Goal: Task Accomplishment & Management: Use online tool/utility

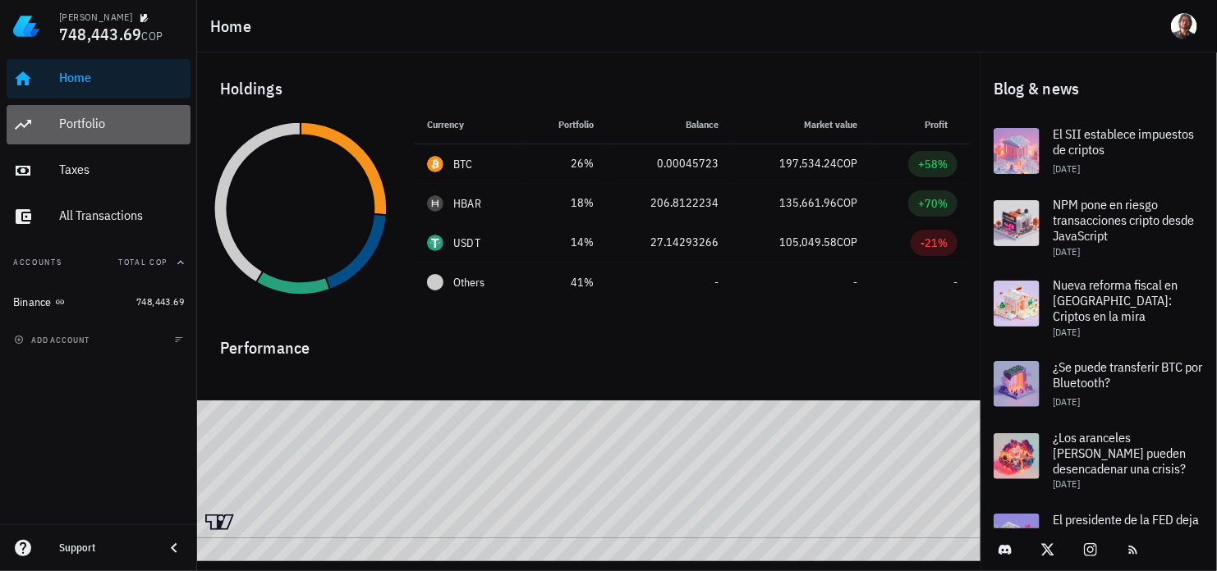
click at [87, 125] on div "Portfolio" at bounding box center [121, 124] width 125 height 16
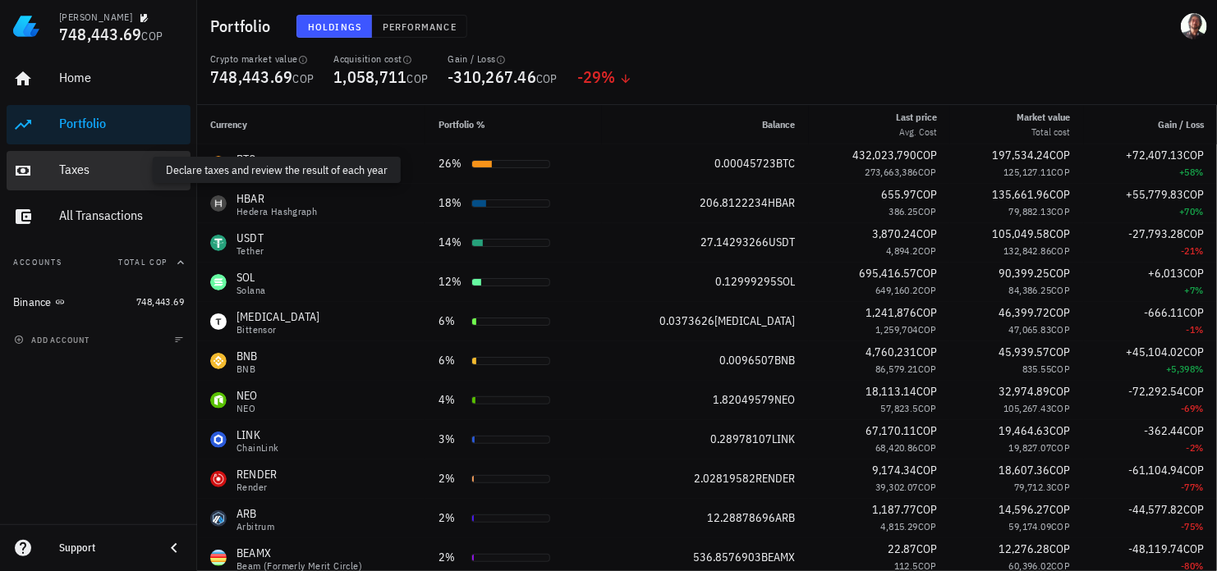
click at [80, 167] on div "Taxes" at bounding box center [121, 170] width 125 height 16
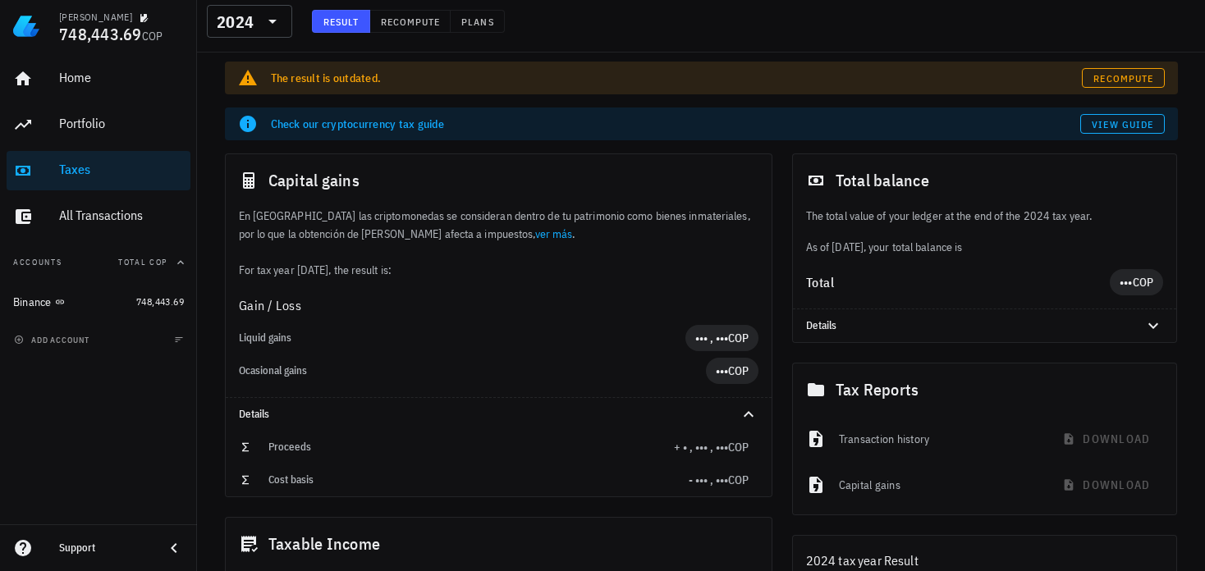
scroll to position [82, 0]
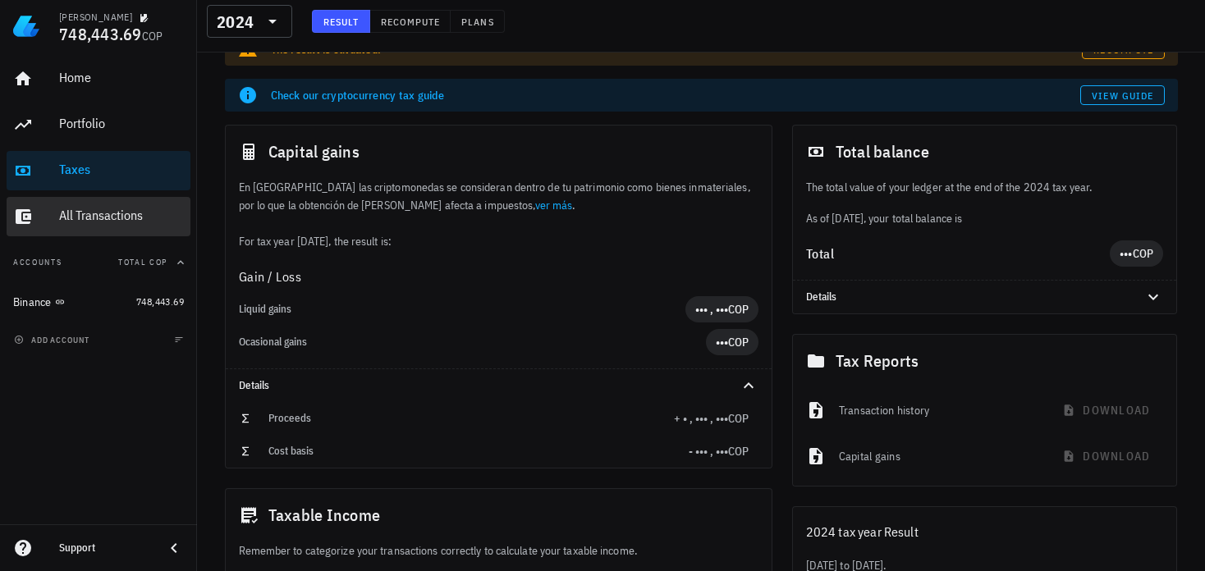
click at [77, 218] on div "All Transactions" at bounding box center [121, 216] width 125 height 16
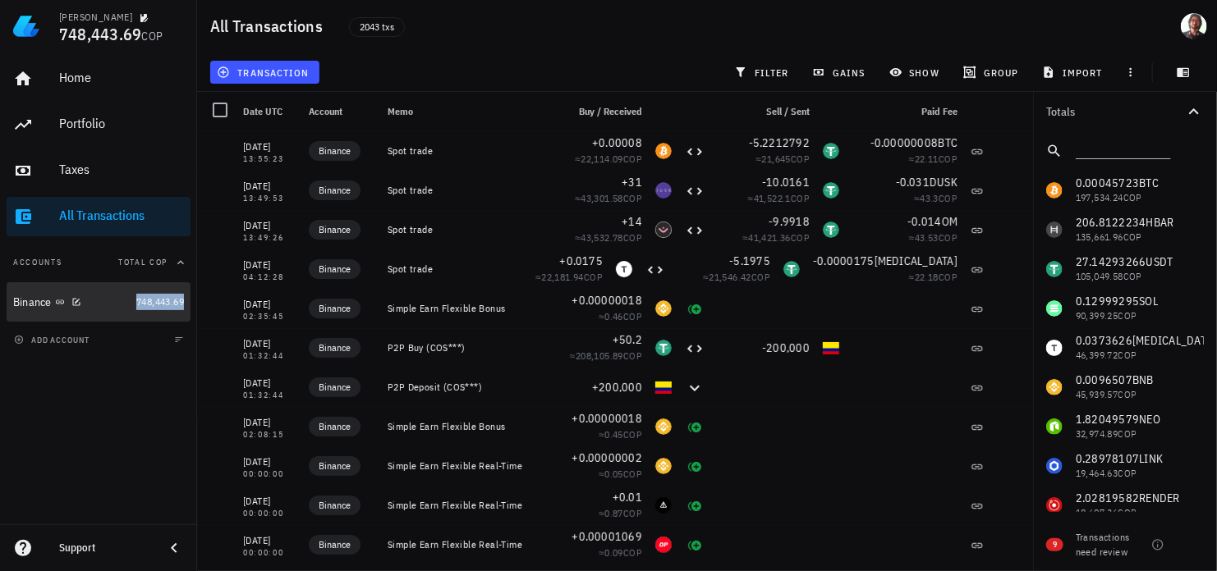
click at [143, 303] on span "748,443.69" at bounding box center [160, 302] width 48 height 12
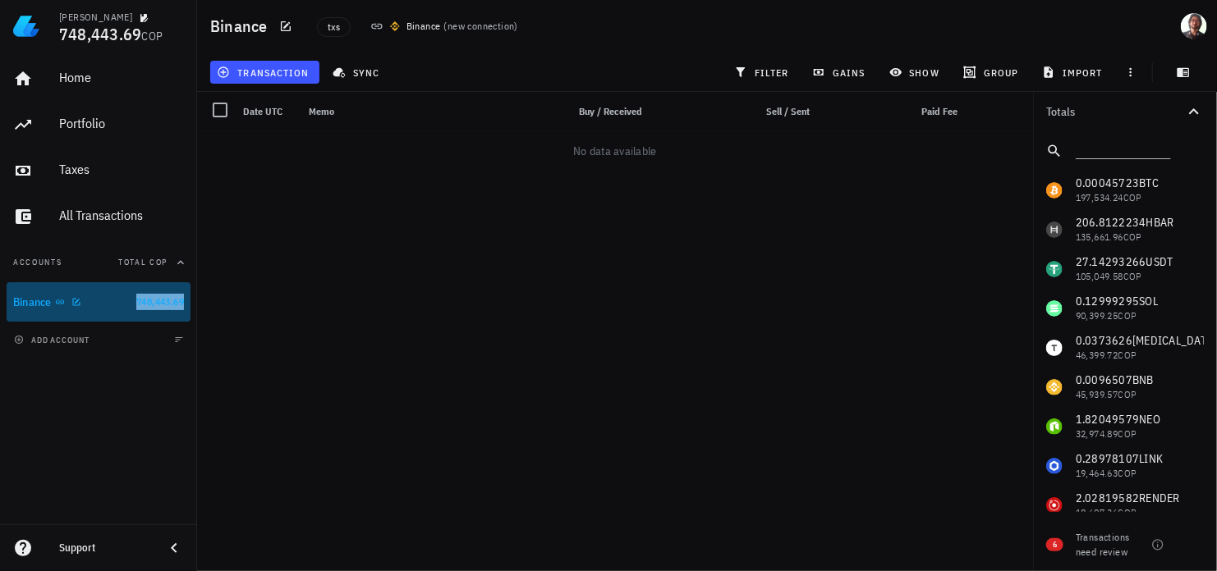
click at [88, 306] on div "Binance" at bounding box center [71, 303] width 117 height 16
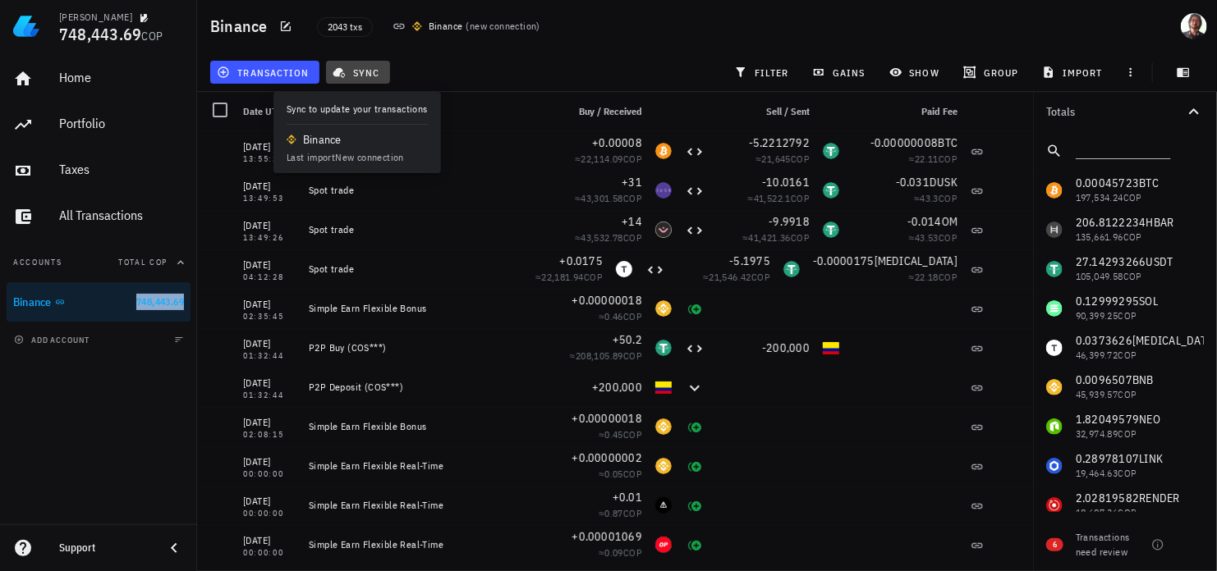
click at [348, 69] on span "sync" at bounding box center [358, 72] width 44 height 13
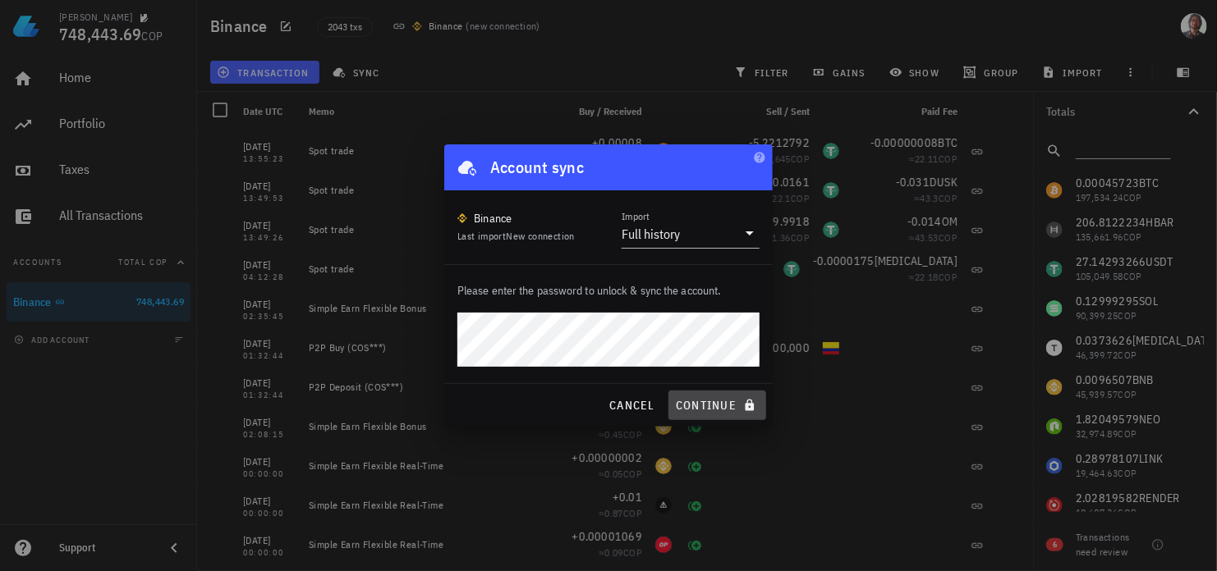
click at [711, 408] on span "continue" at bounding box center [717, 405] width 85 height 15
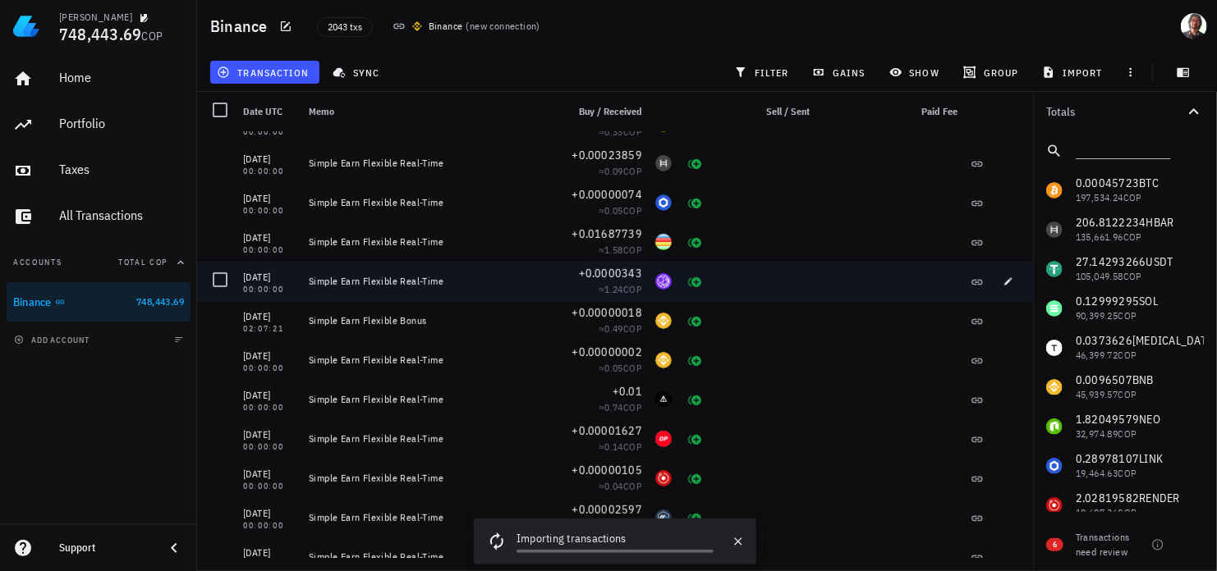
scroll to position [3366, 0]
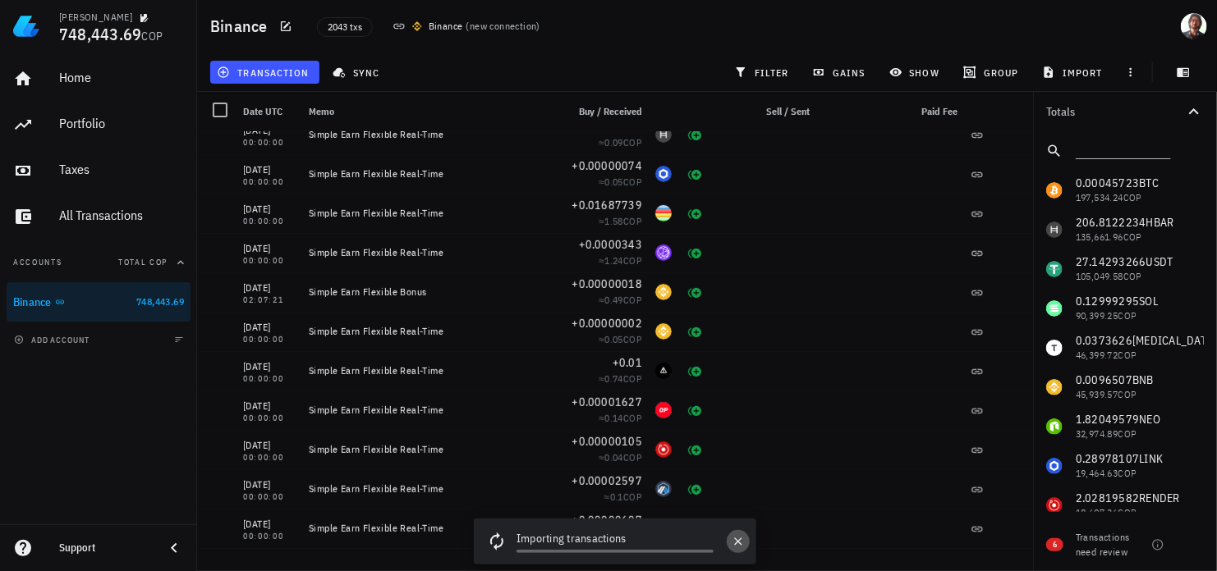
click at [740, 543] on icon "button" at bounding box center [737, 541] width 13 height 13
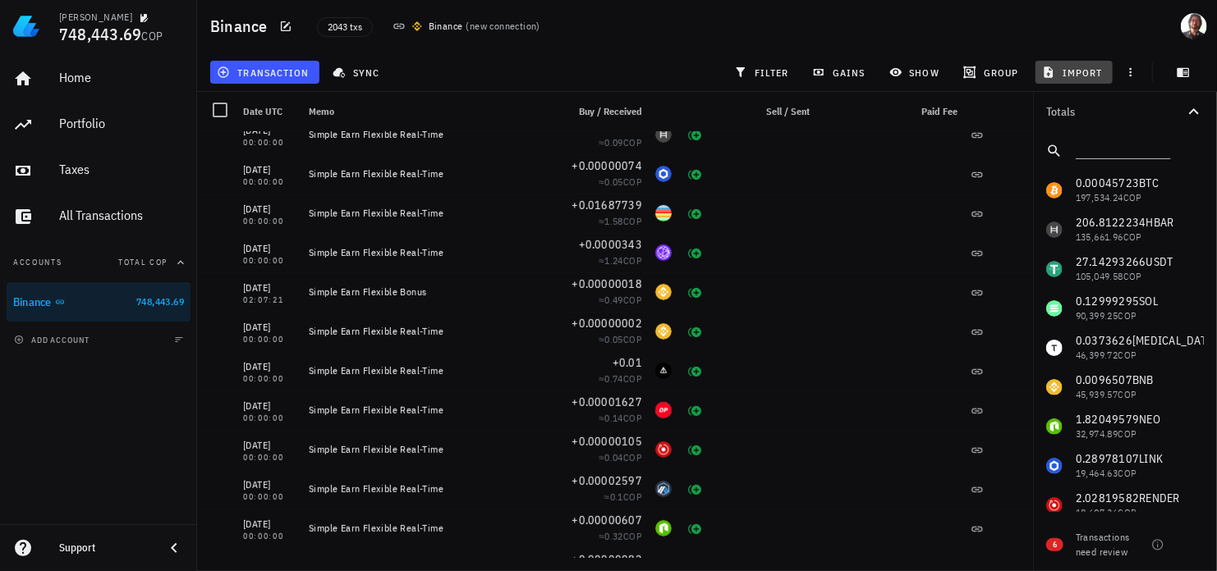
click at [1079, 70] on span "import" at bounding box center [1073, 72] width 57 height 13
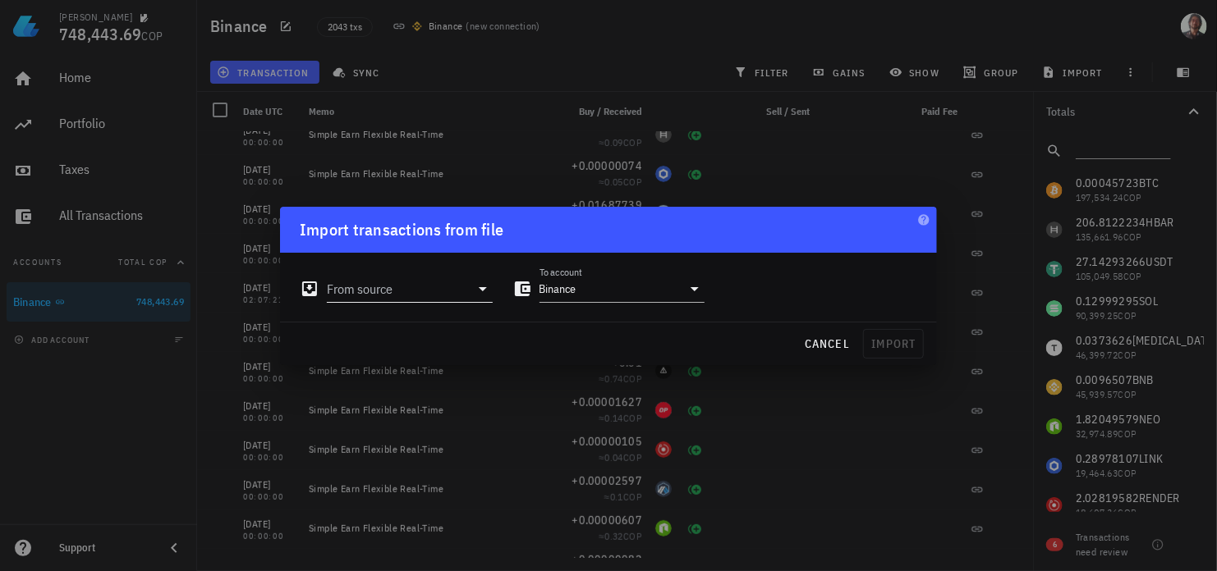
click at [400, 284] on input "From source" at bounding box center [398, 289] width 143 height 26
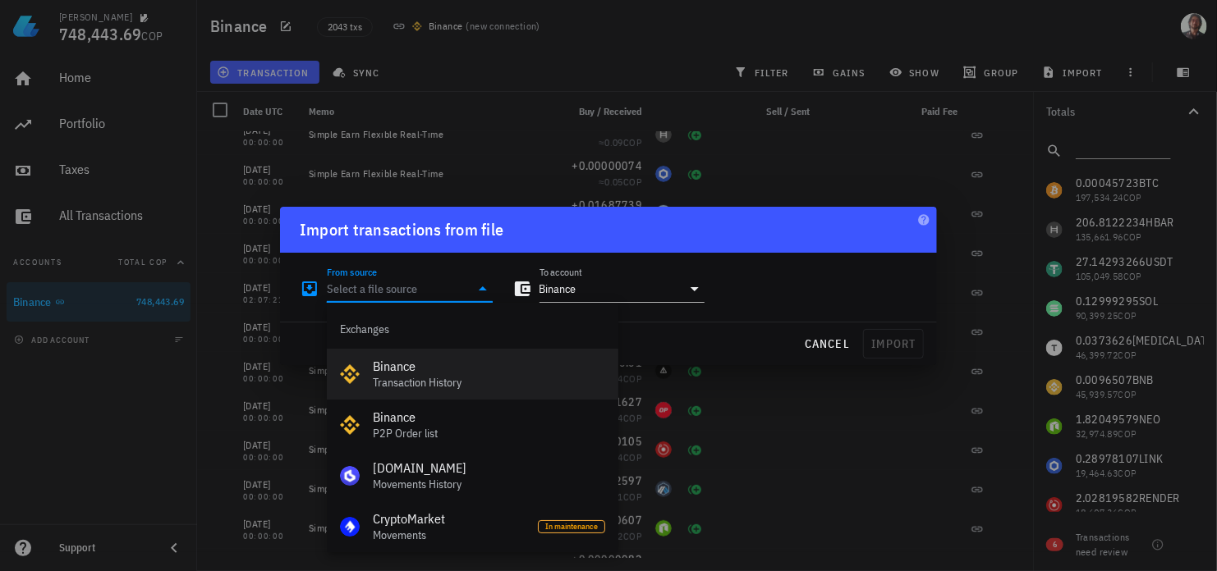
click at [439, 374] on div "Binance" at bounding box center [489, 367] width 232 height 16
type input "Binance"
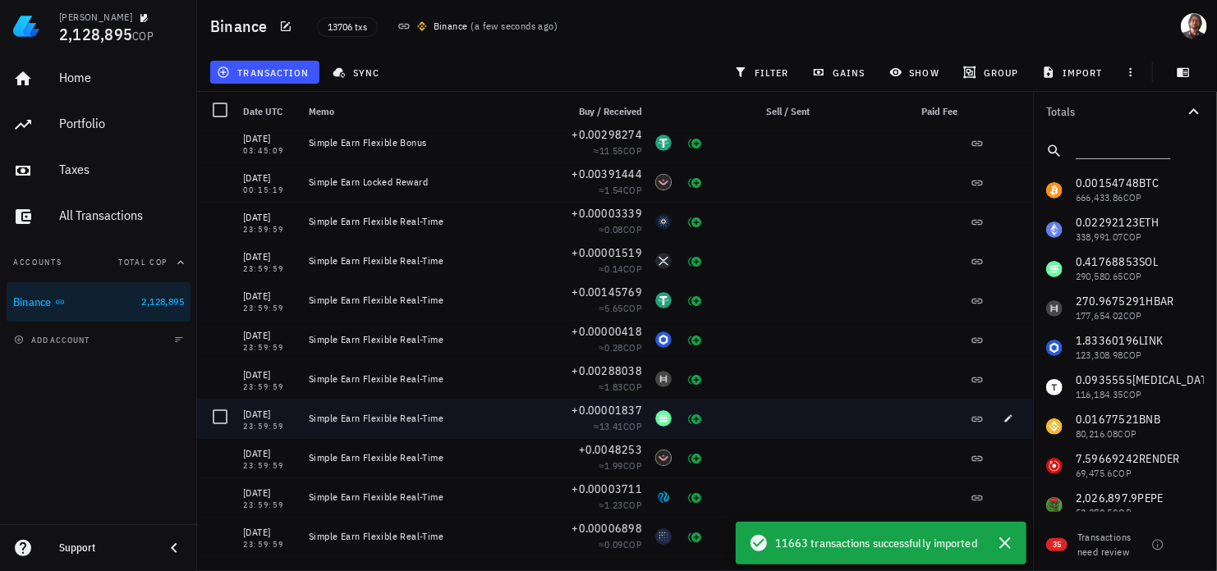
scroll to position [0, 0]
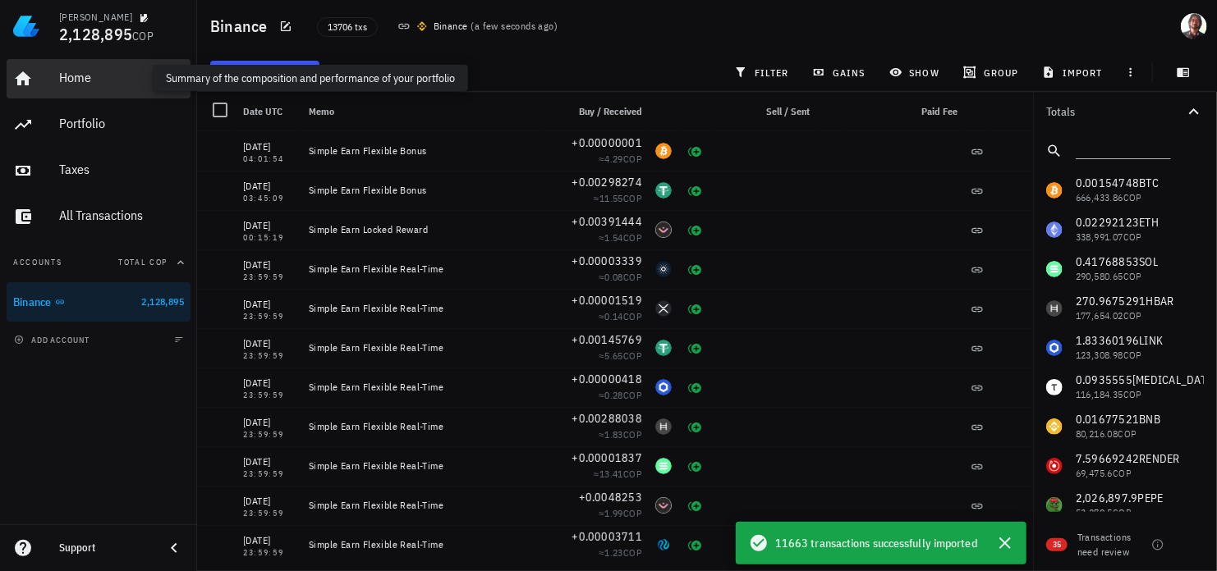
click at [97, 80] on div "Home" at bounding box center [121, 78] width 125 height 16
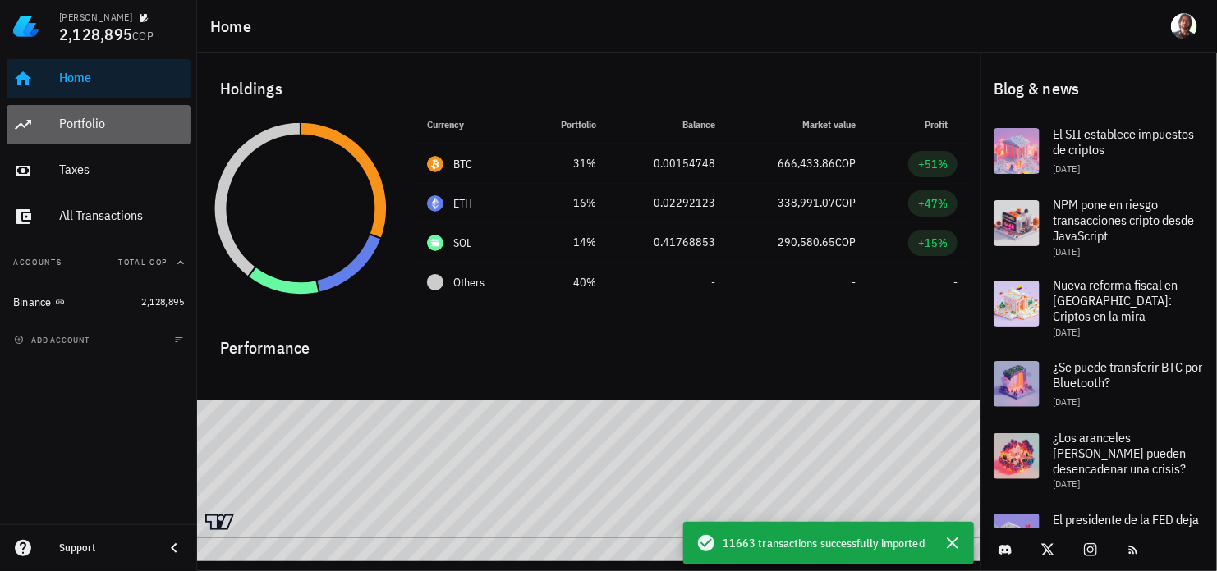
click at [102, 134] on div "Portfolio" at bounding box center [121, 124] width 125 height 37
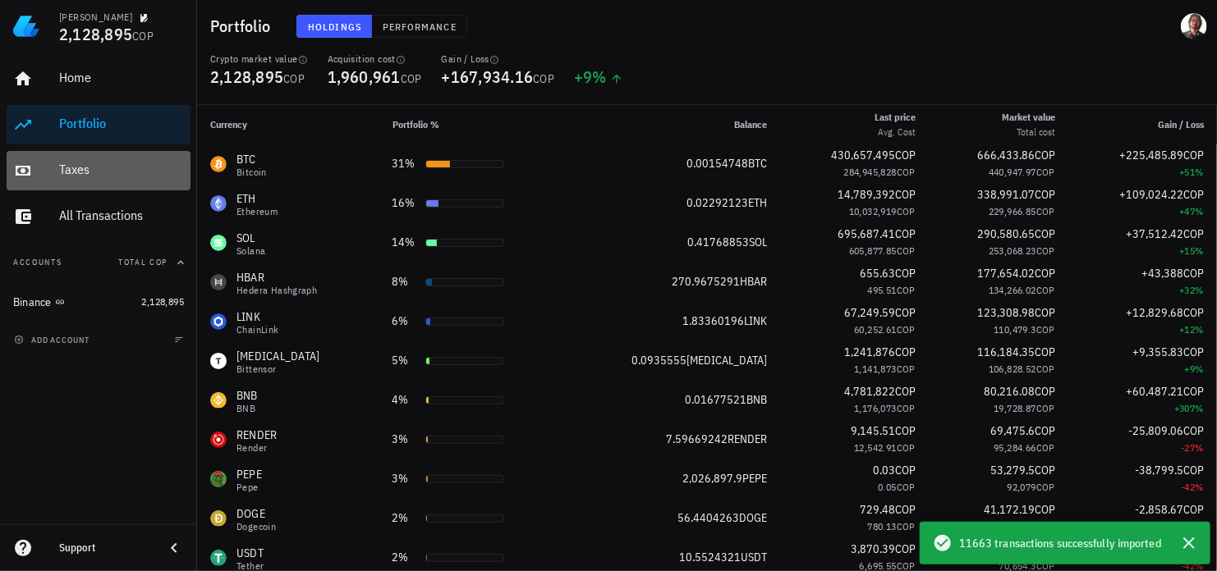
click at [108, 180] on div "Taxes" at bounding box center [121, 170] width 125 height 37
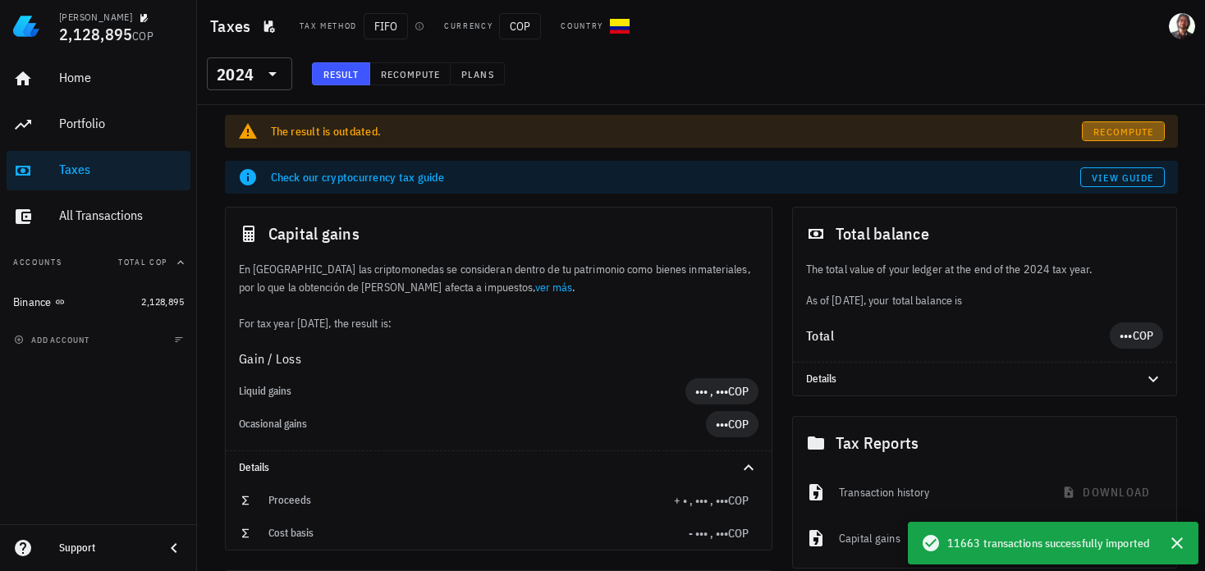
click at [1129, 131] on span "Recompute" at bounding box center [1123, 132] width 61 height 12
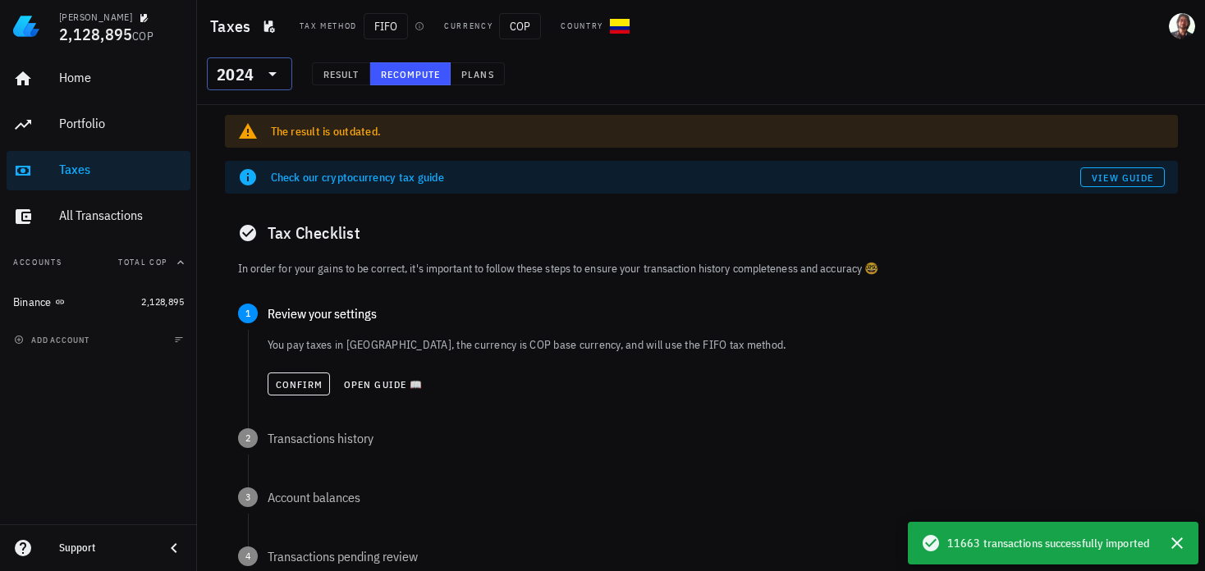
click at [274, 73] on icon at bounding box center [272, 74] width 8 height 4
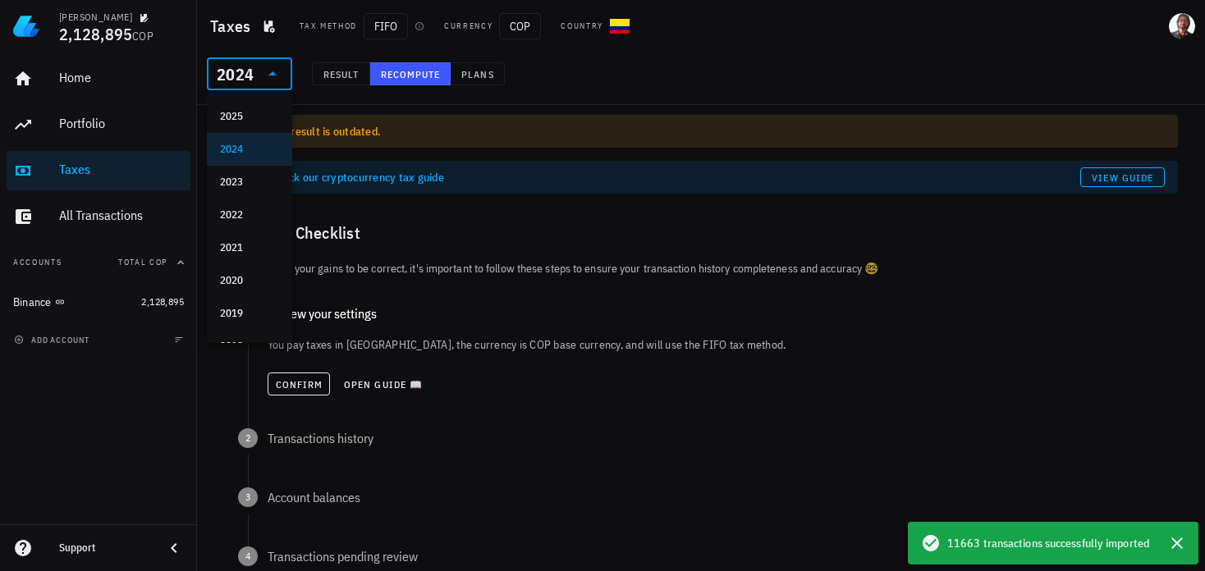
click at [274, 73] on icon at bounding box center [272, 73] width 8 height 4
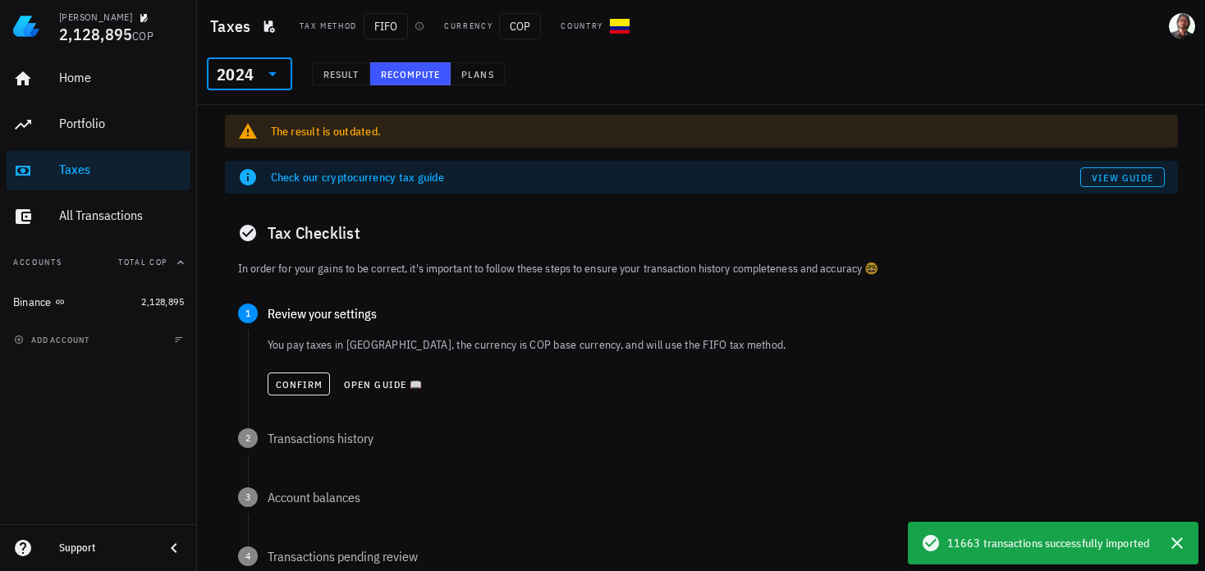
click at [274, 73] on icon at bounding box center [272, 74] width 8 height 4
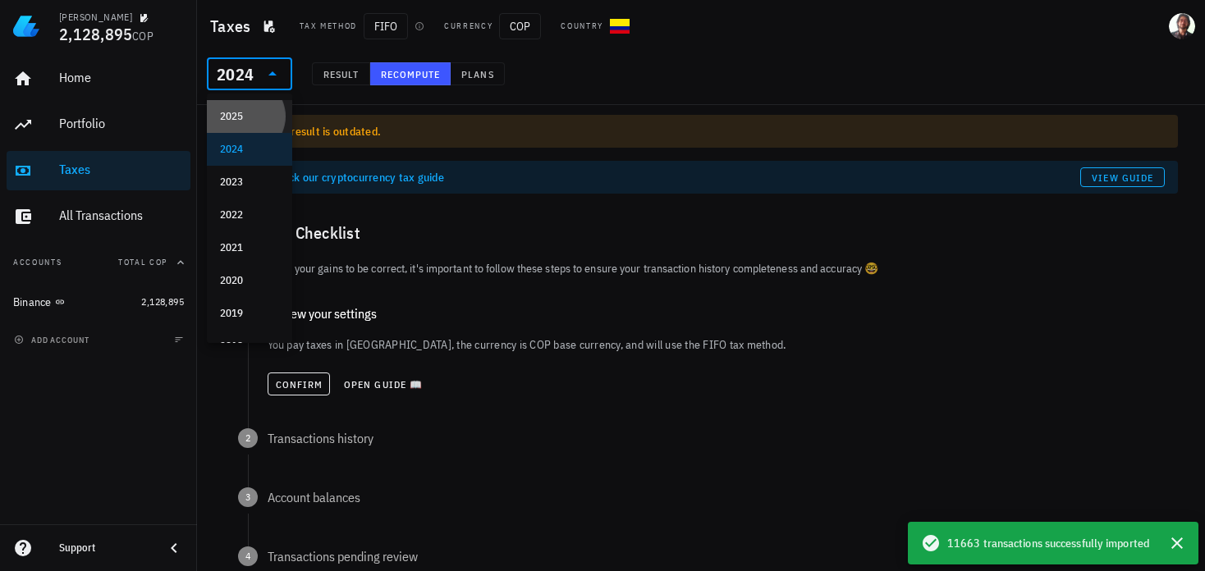
click at [256, 116] on div "2025" at bounding box center [249, 116] width 59 height 13
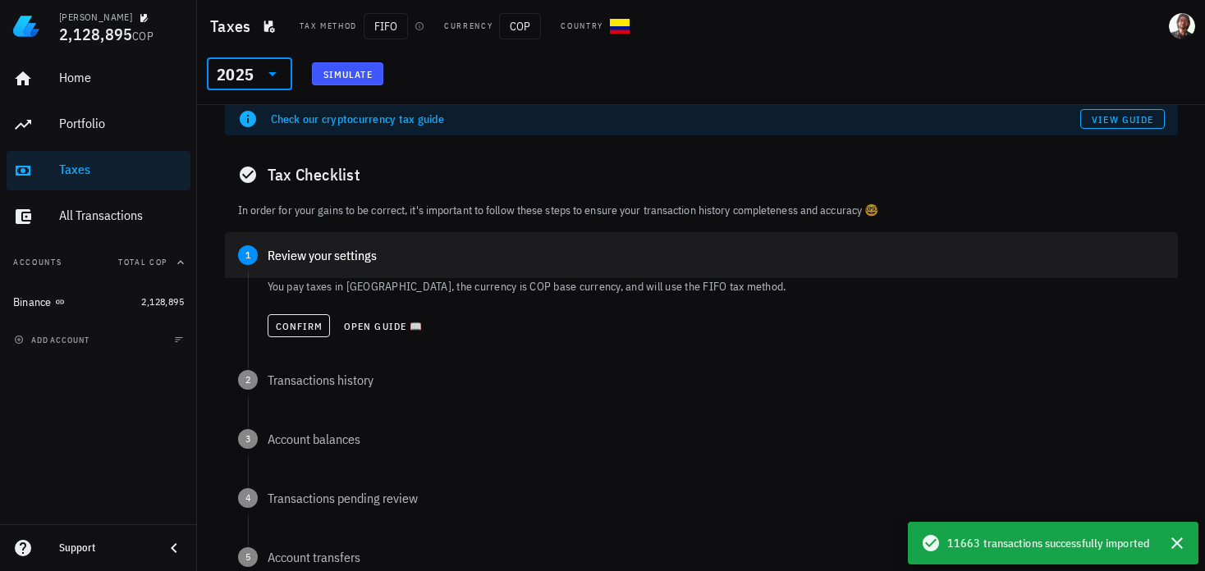
scroll to position [51, 0]
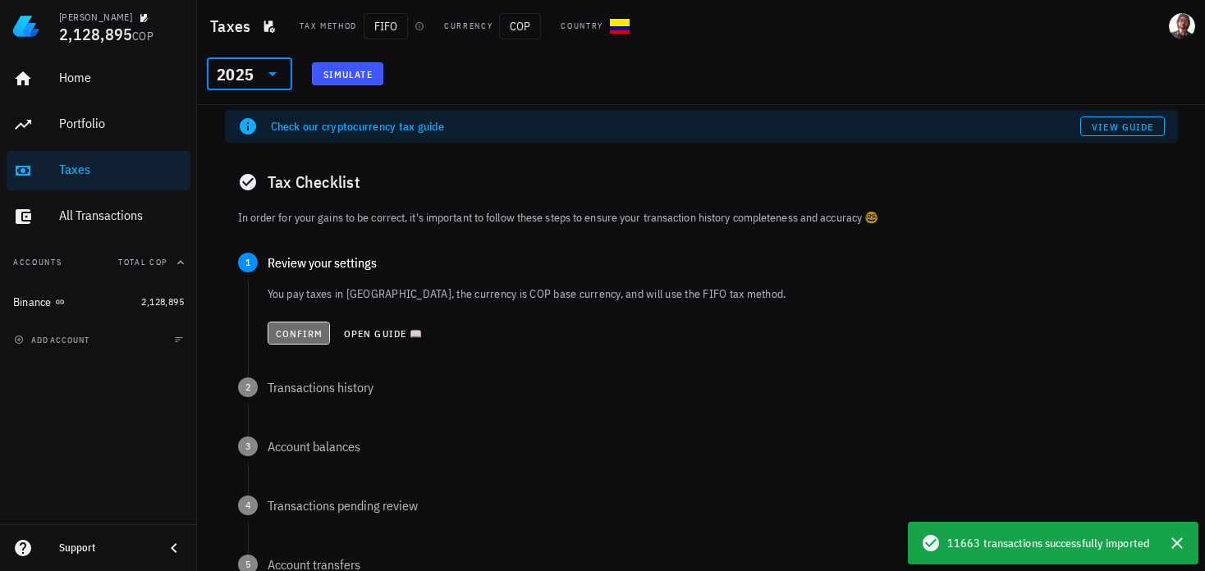
click at [287, 337] on span "Confirm" at bounding box center [299, 334] width 48 height 12
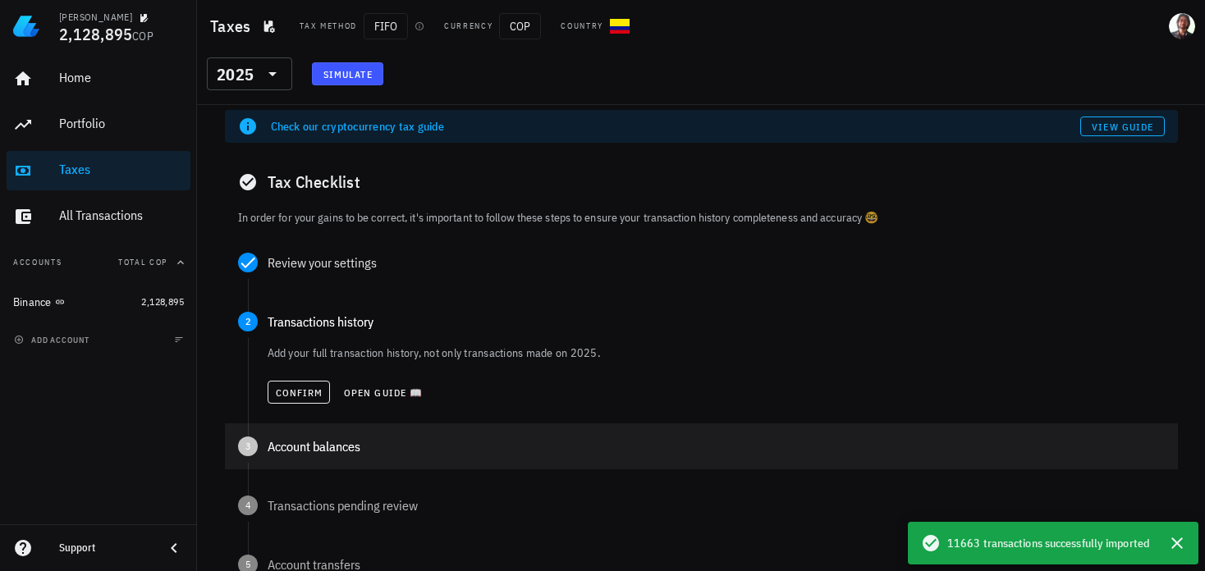
scroll to position [133, 0]
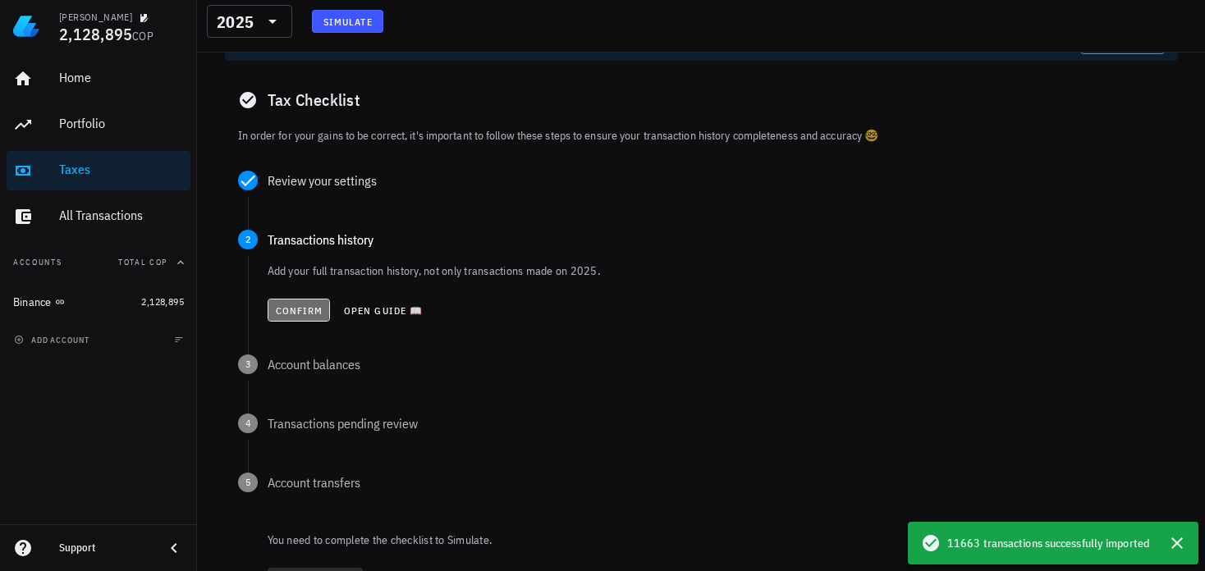
click at [299, 313] on span "Confirm" at bounding box center [299, 311] width 48 height 12
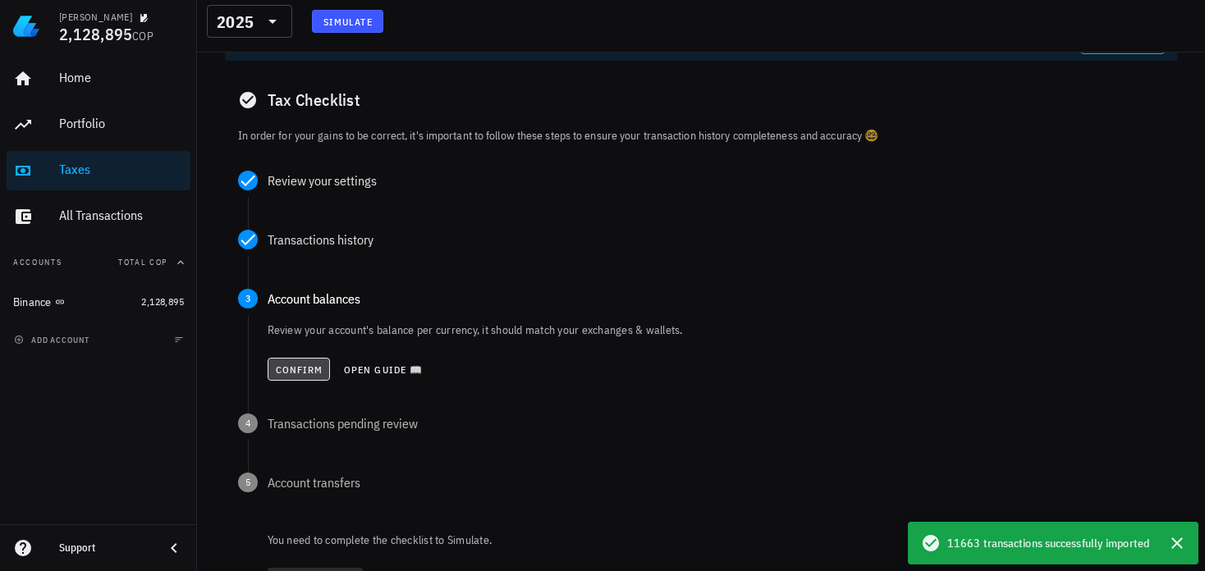
click at [309, 374] on span "Confirm" at bounding box center [299, 370] width 48 height 12
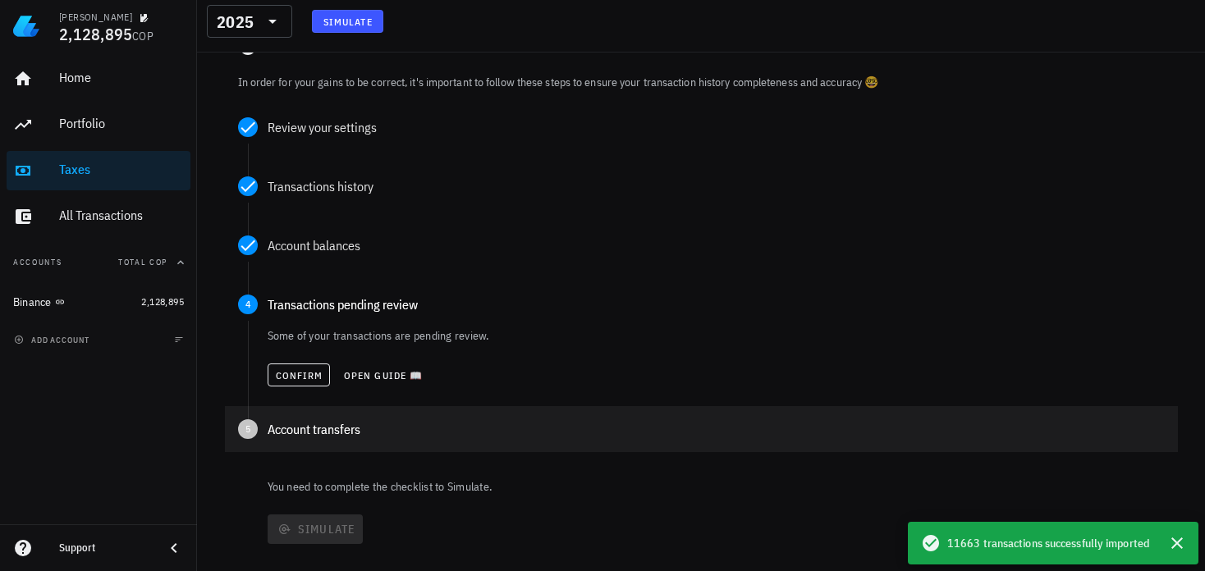
scroll to position [215, 0]
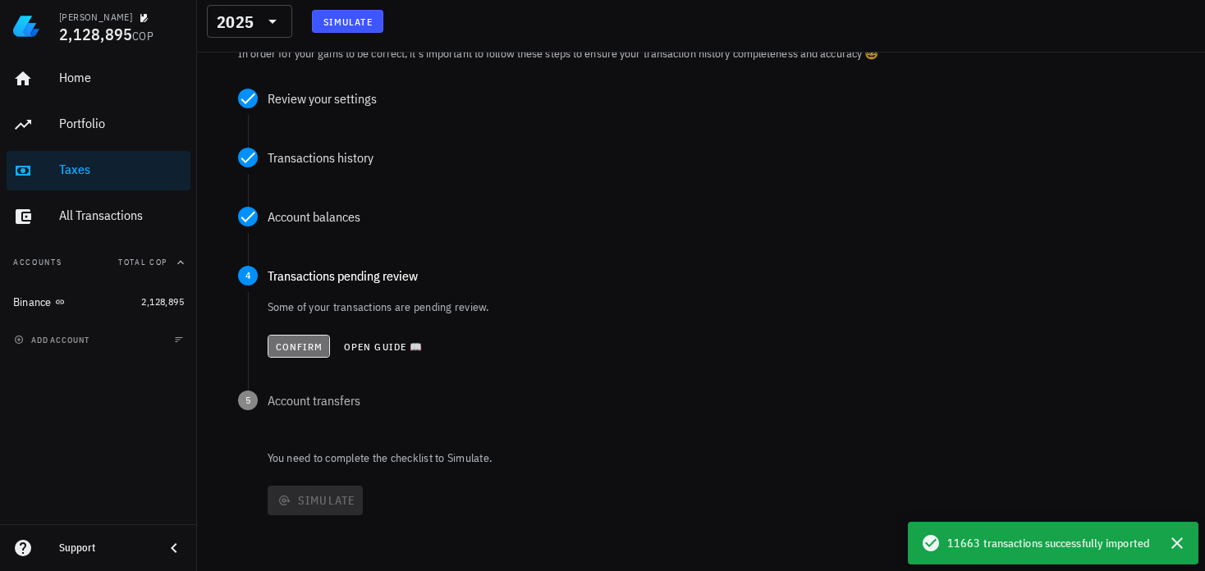
click at [314, 345] on span "Confirm" at bounding box center [299, 347] width 48 height 12
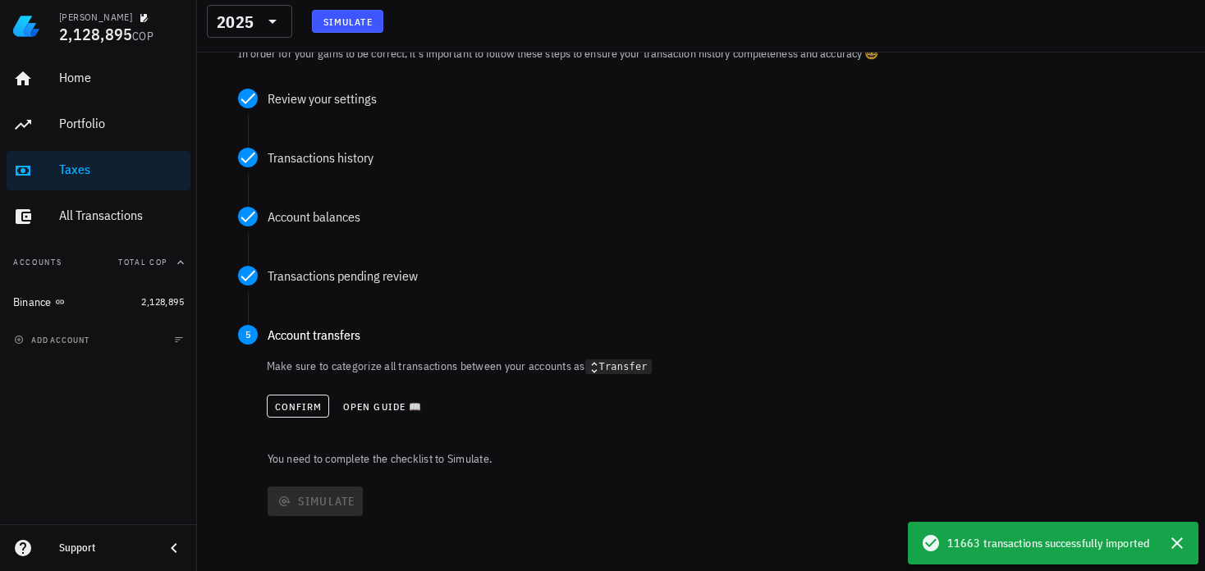
scroll to position [217, 0]
click at [312, 413] on button "Confirm" at bounding box center [298, 405] width 63 height 23
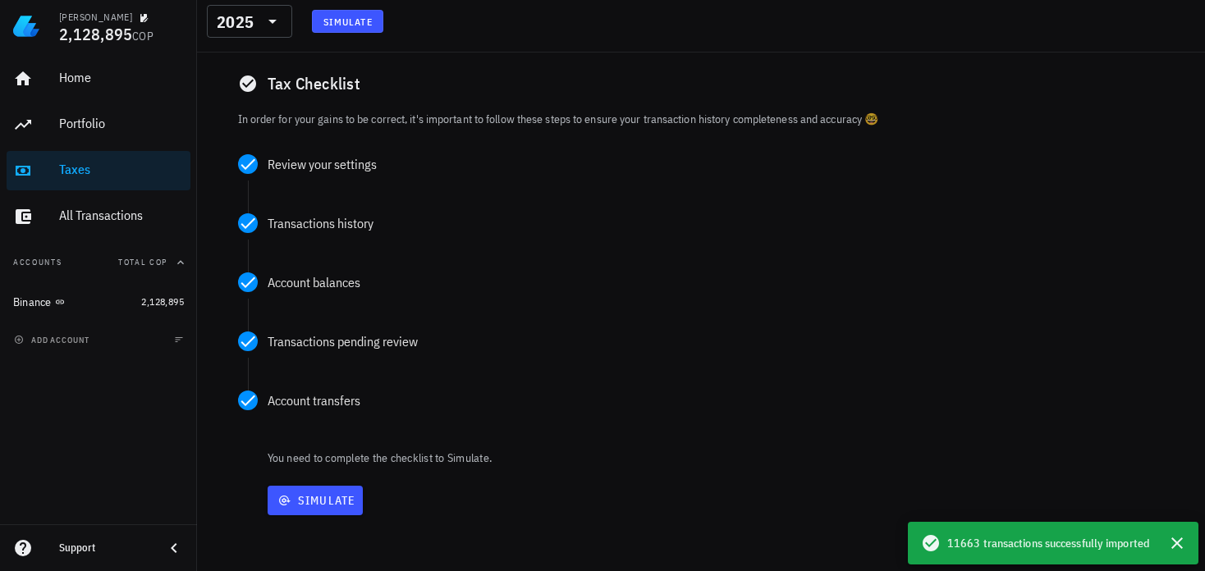
scroll to position [149, 0]
click at [328, 495] on span "Simulate" at bounding box center [315, 500] width 82 height 15
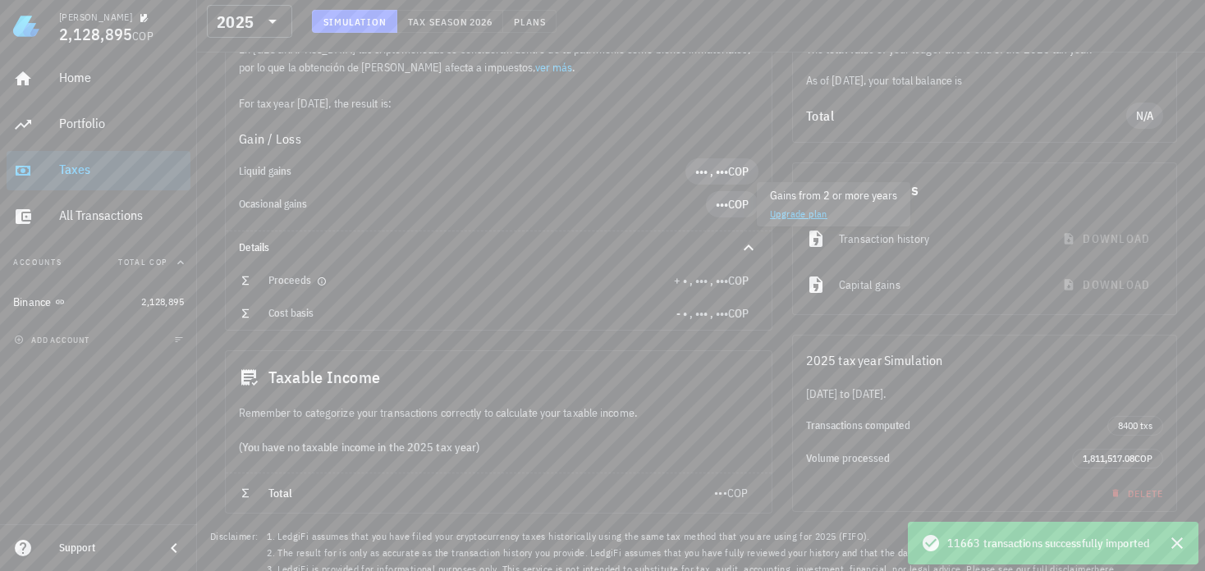
scroll to position [276, 0]
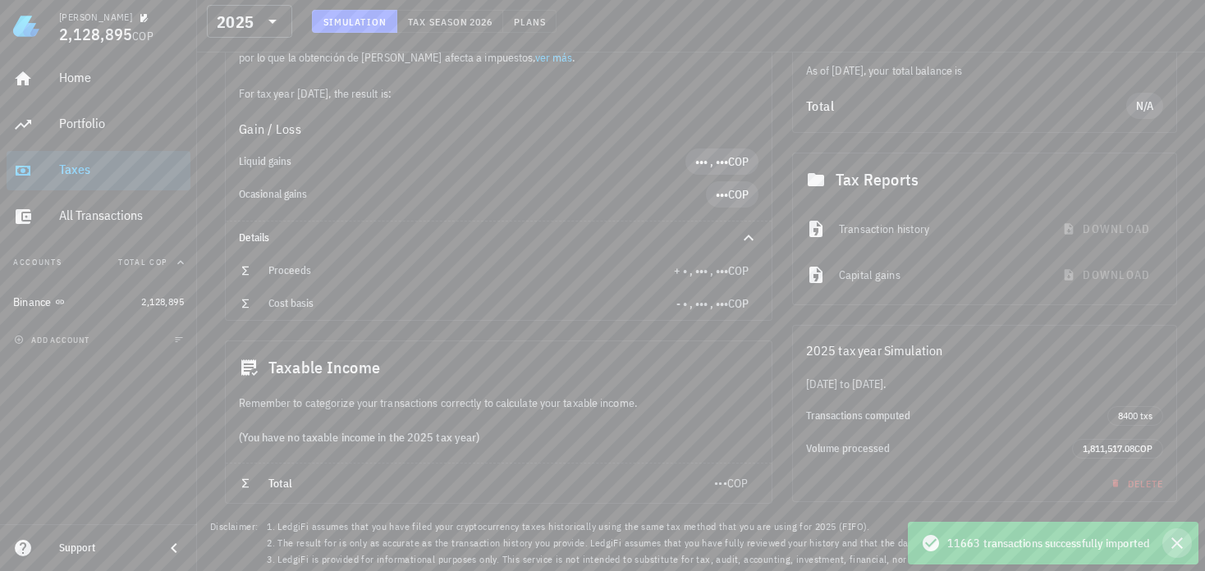
click at [1176, 548] on icon "button" at bounding box center [1177, 544] width 20 height 20
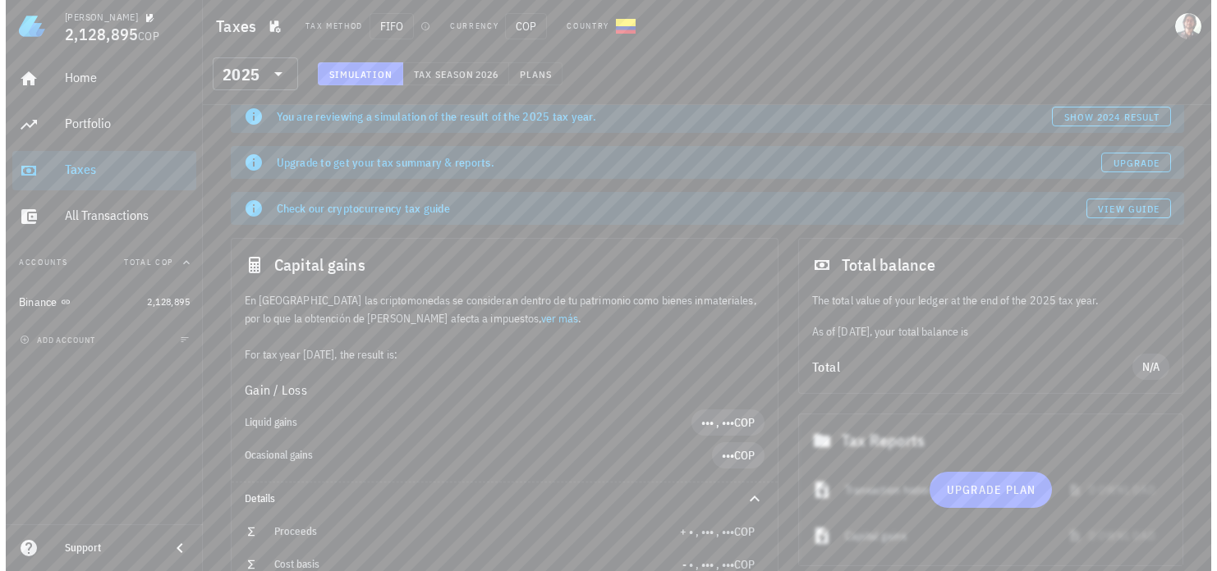
scroll to position [0, 0]
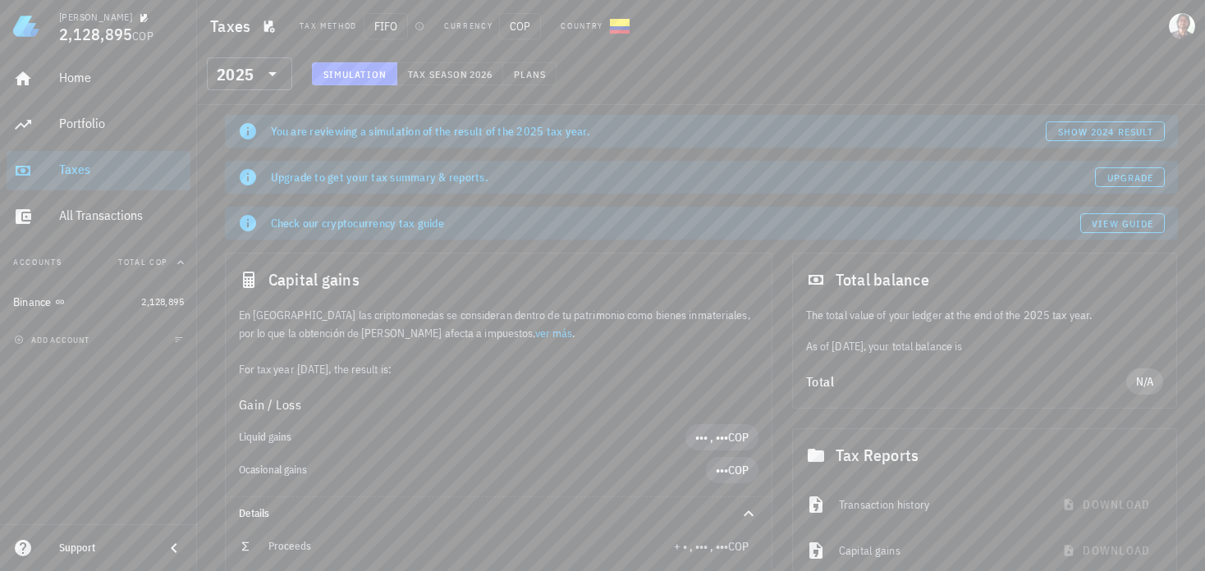
click at [1146, 389] on span "N/A" at bounding box center [1145, 382] width 18 height 26
click at [135, 119] on div "Portfolio" at bounding box center [121, 124] width 125 height 16
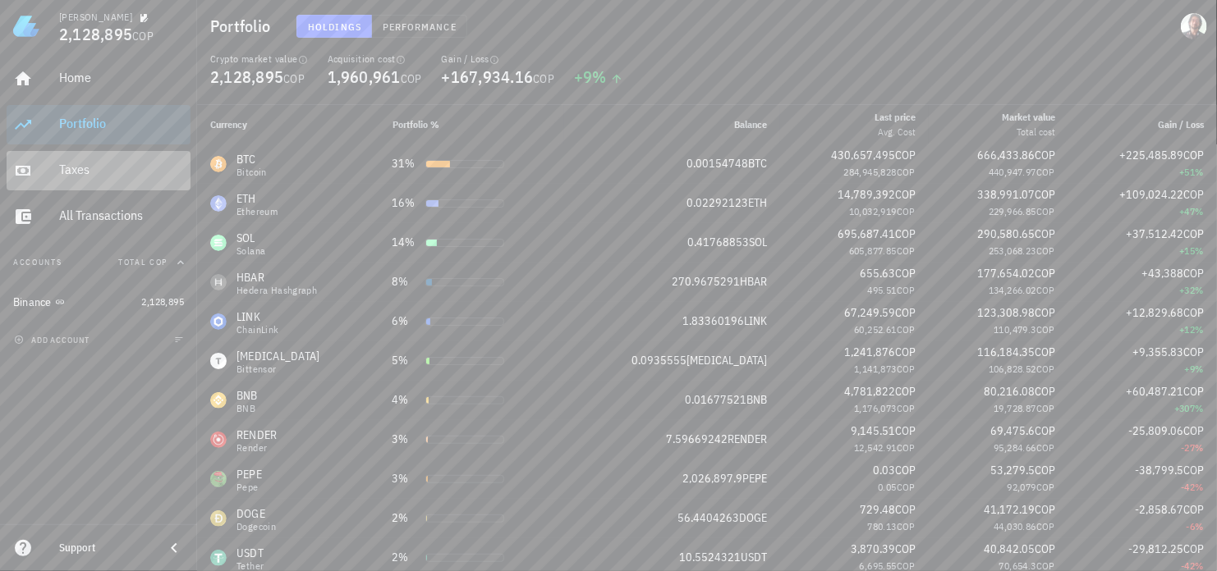
click at [84, 188] on div "Taxes" at bounding box center [121, 170] width 125 height 37
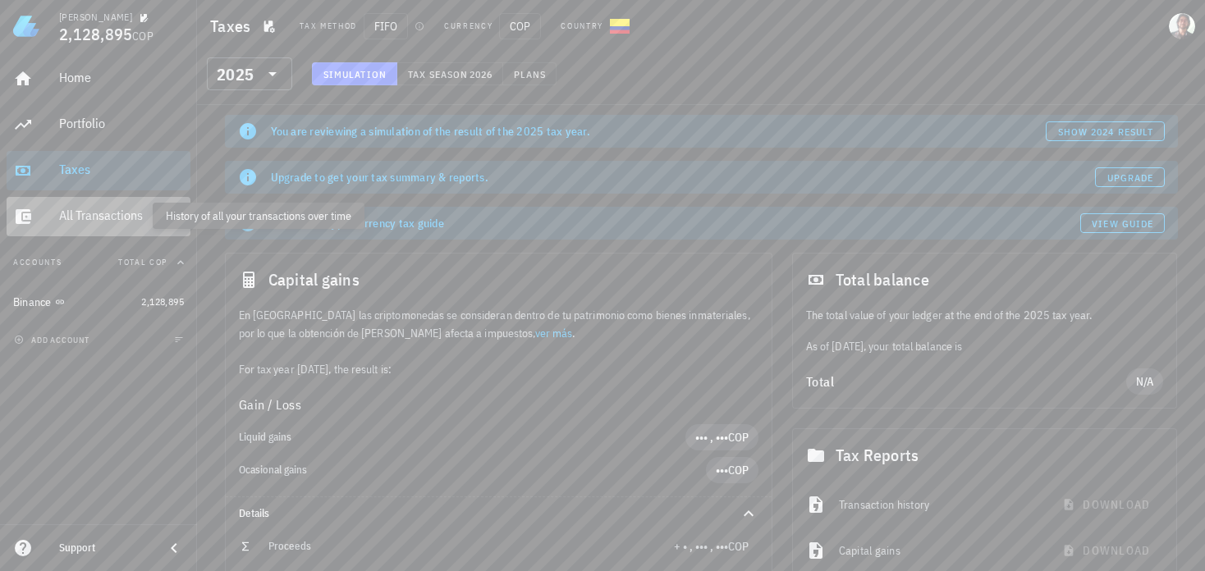
click at [124, 210] on div "All Transactions" at bounding box center [121, 216] width 125 height 16
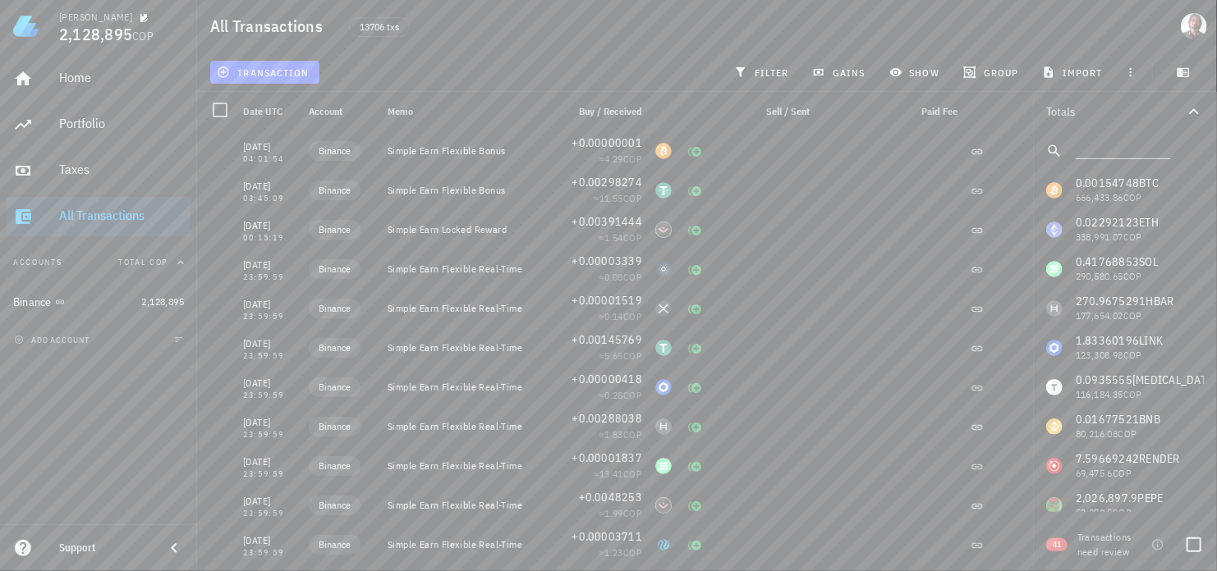
click at [1051, 543] on span "41" at bounding box center [1056, 545] width 21 height 13
click at [1185, 546] on div at bounding box center [1194, 545] width 28 height 28
checkbox input "true"
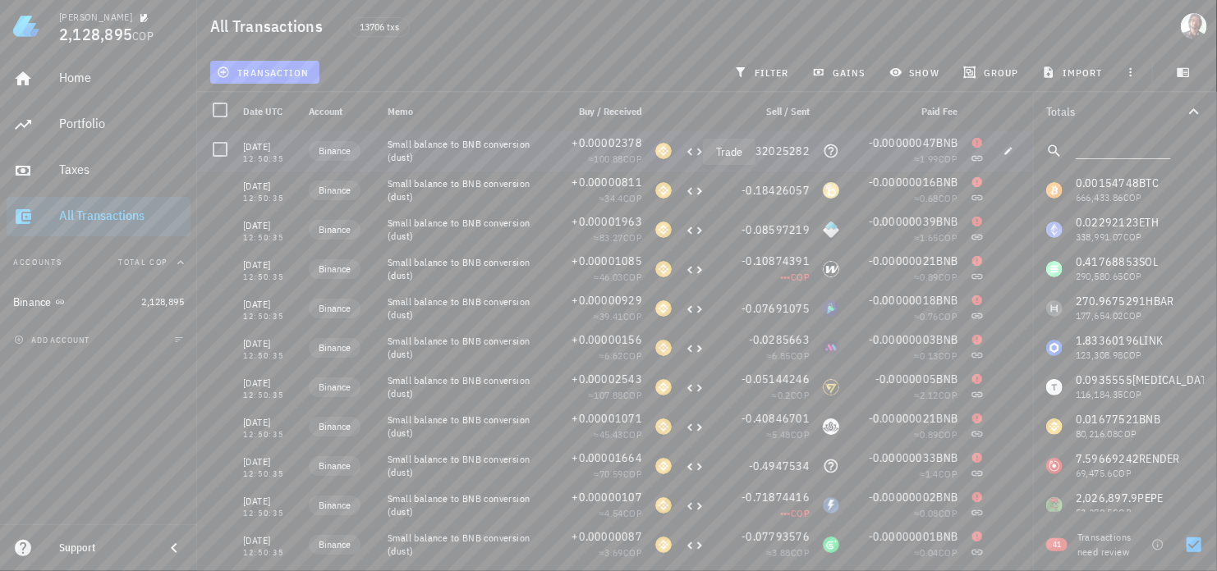
click at [690, 152] on icon at bounding box center [694, 151] width 15 height 7
click at [1003, 153] on icon "button" at bounding box center [1008, 151] width 10 height 10
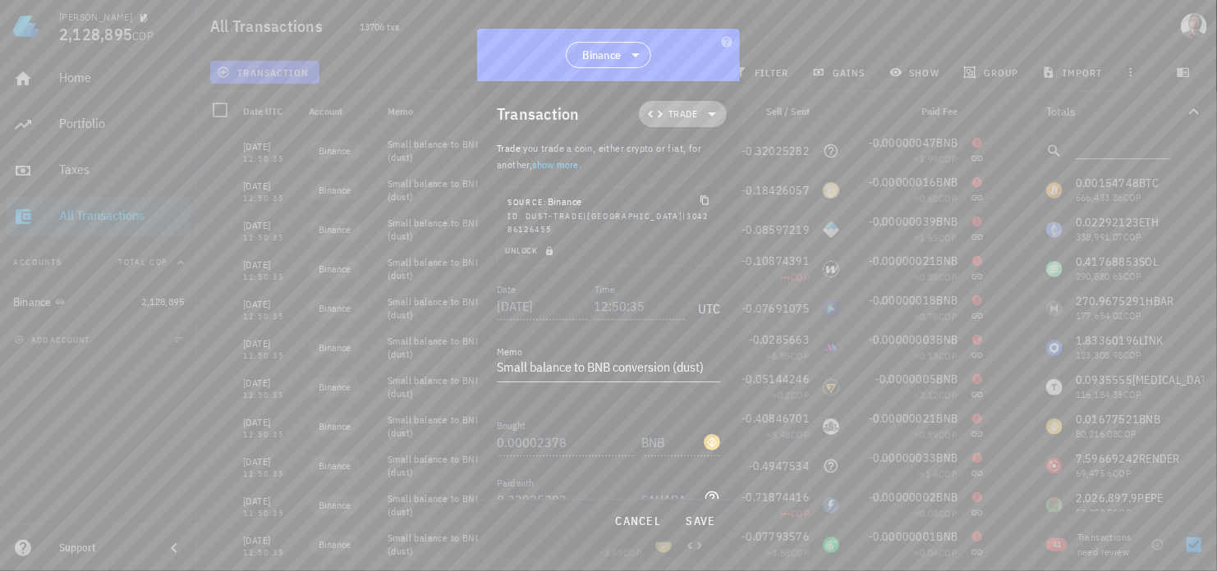
click at [680, 108] on span "Trade" at bounding box center [682, 114] width 29 height 16
click at [718, 155] on div "Trade" at bounding box center [692, 153] width 127 height 33
click at [712, 150] on div "Trade" at bounding box center [692, 153] width 127 height 33
click at [699, 89] on div "Transaction Trade" at bounding box center [612, 114] width 230 height 66
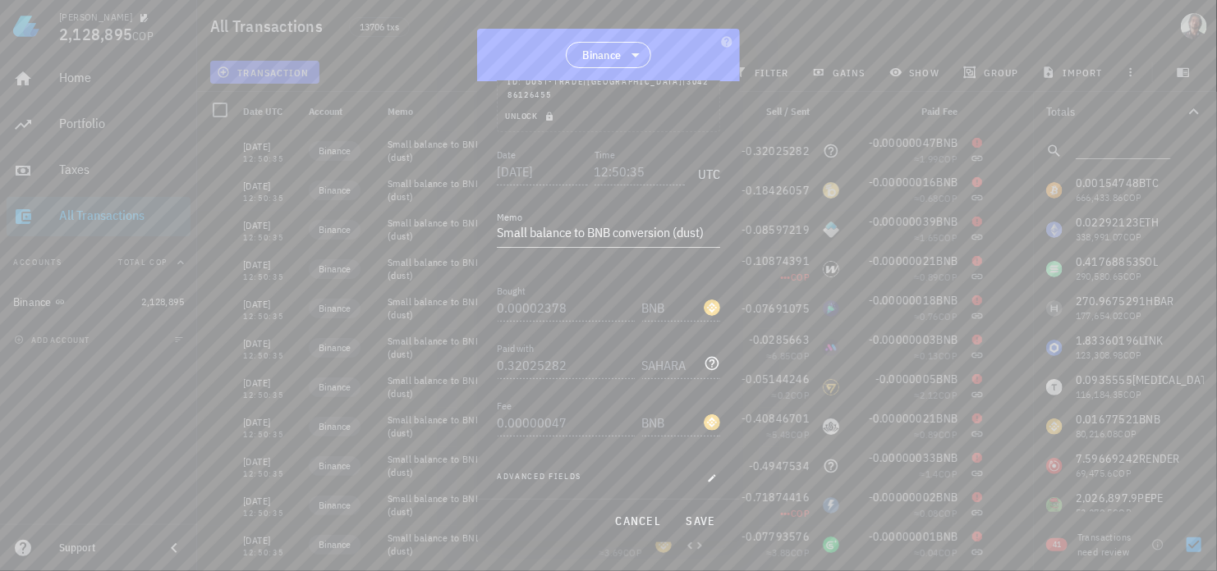
scroll to position [158, 0]
click at [708, 451] on icon "button" at bounding box center [711, 454] width 7 height 7
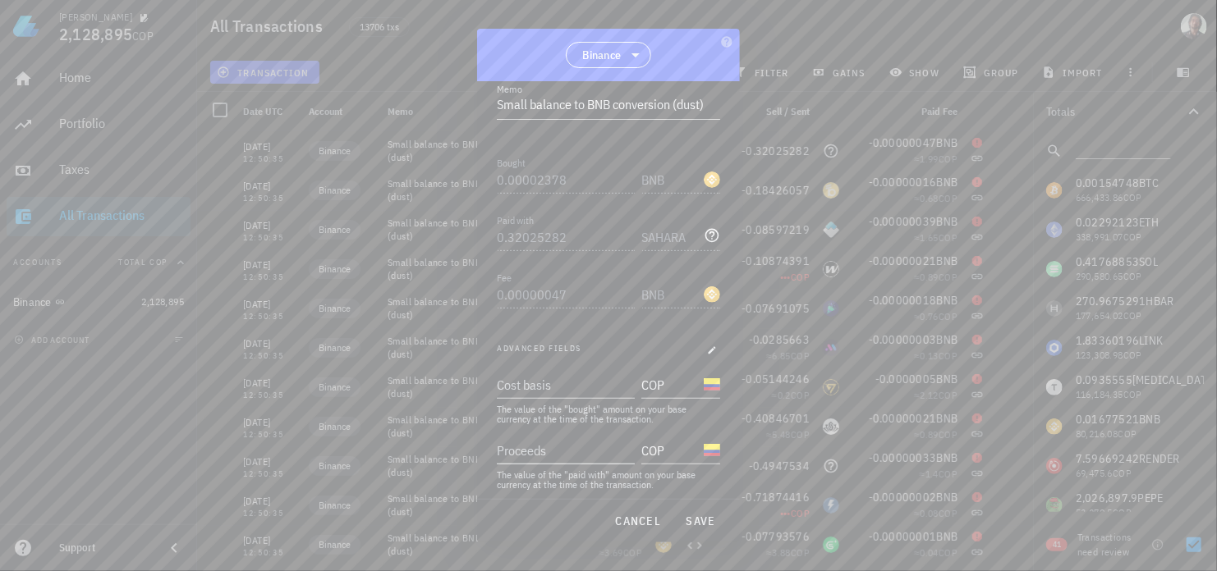
scroll to position [289, 0]
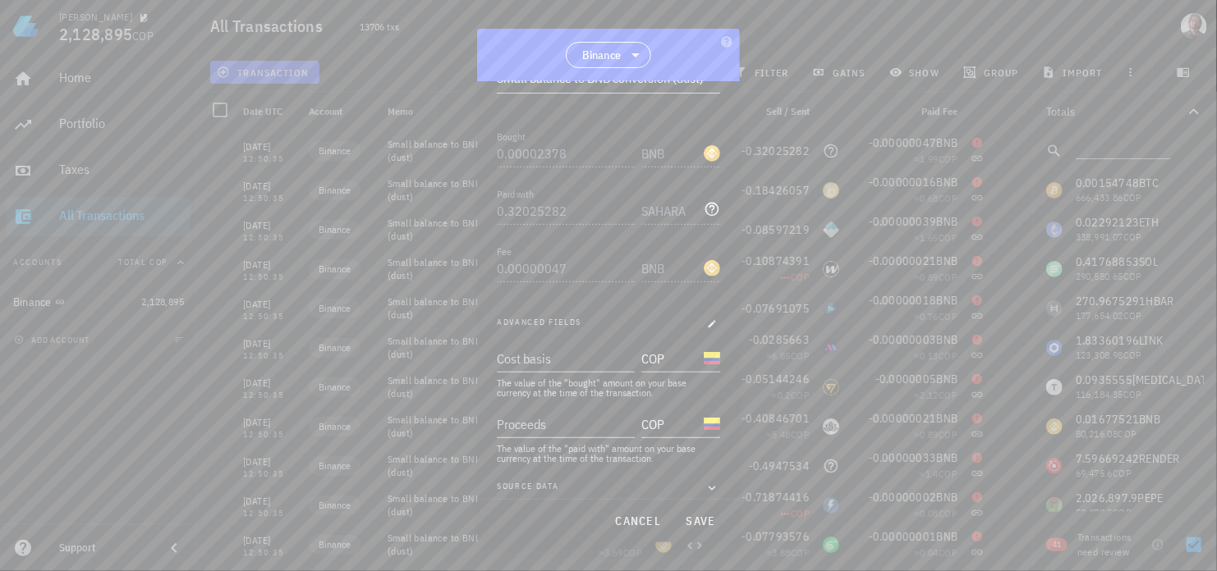
click at [652, 465] on div "Date [DATE] Time 12:50:35 UTC Memo Small balance to BNB conversion (dust) Bough…" at bounding box center [608, 252] width 223 height 522
click at [704, 479] on icon "button" at bounding box center [711, 489] width 15 height 20
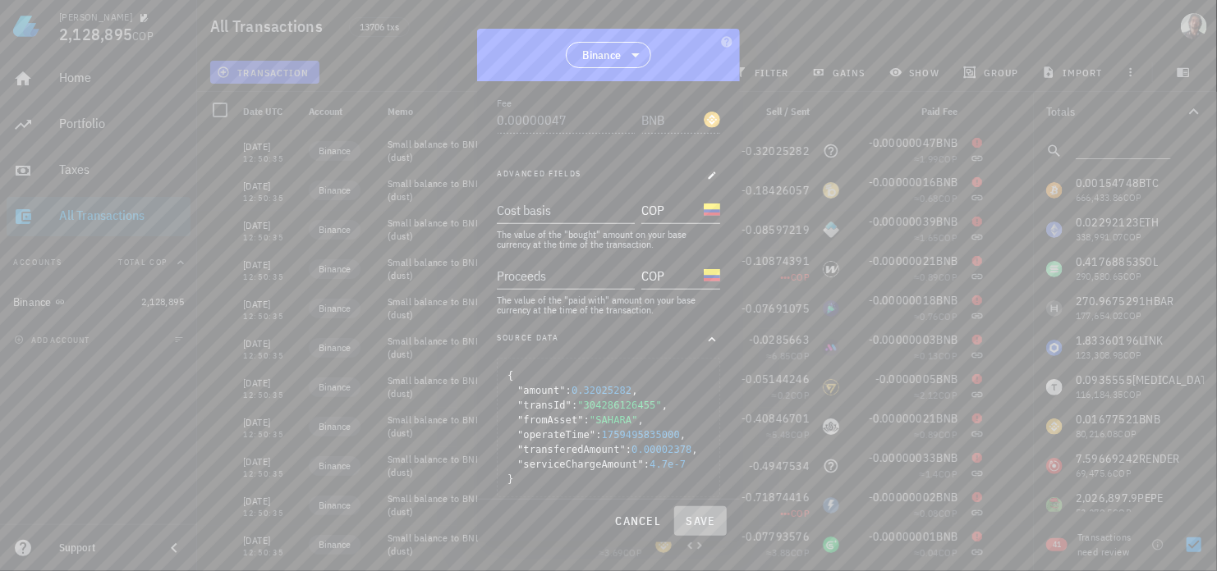
click at [701, 521] on span "save" at bounding box center [700, 521] width 39 height 15
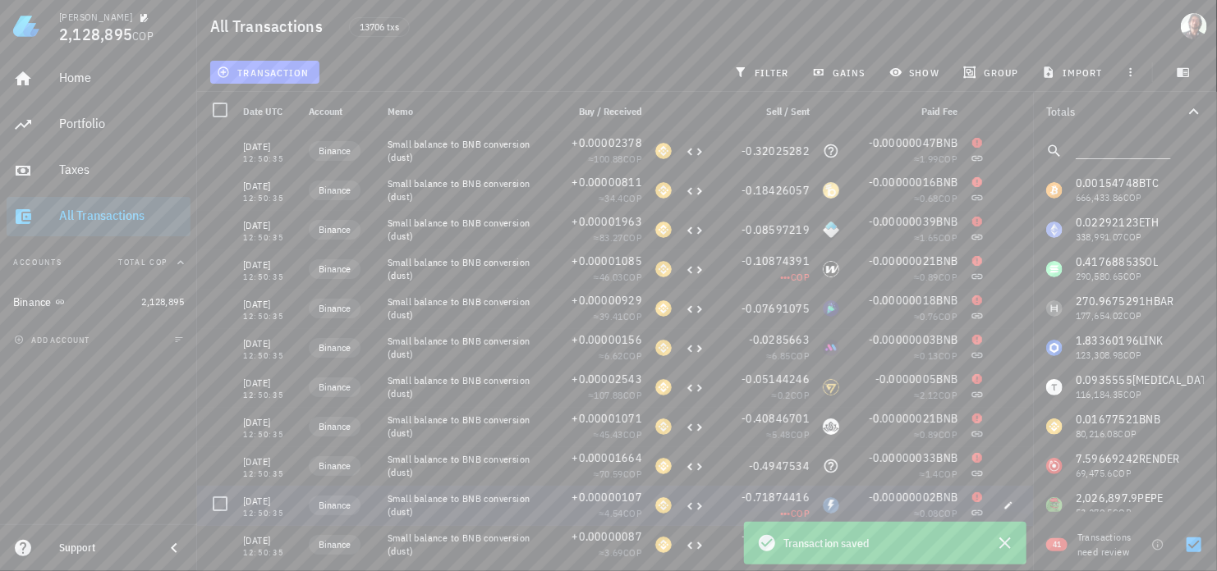
scroll to position [0, 0]
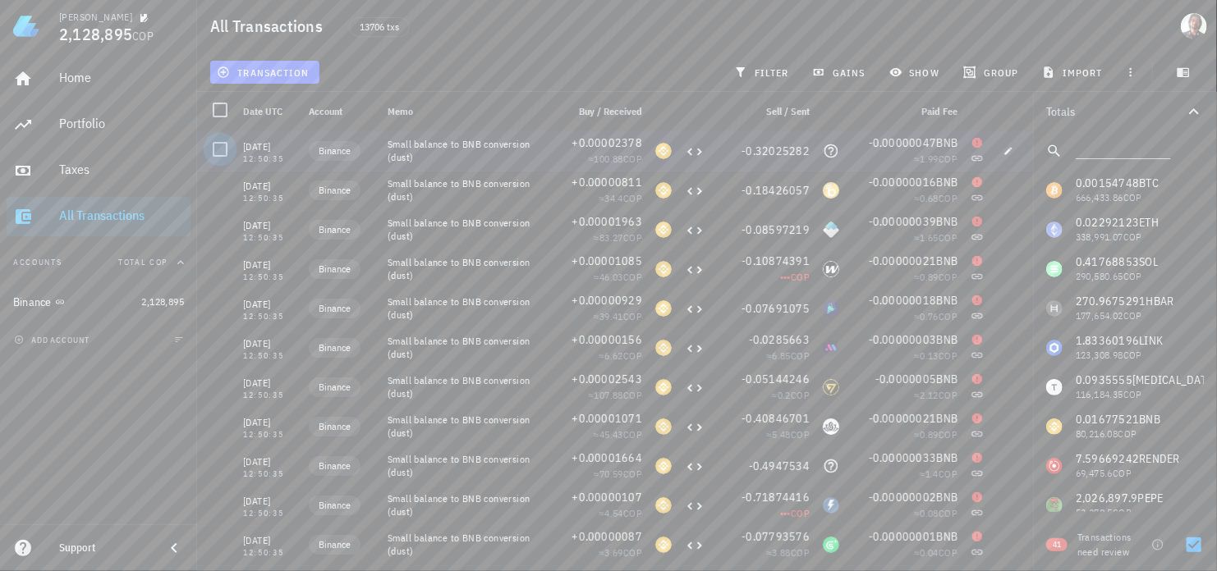
click at [222, 144] on div at bounding box center [220, 149] width 28 height 28
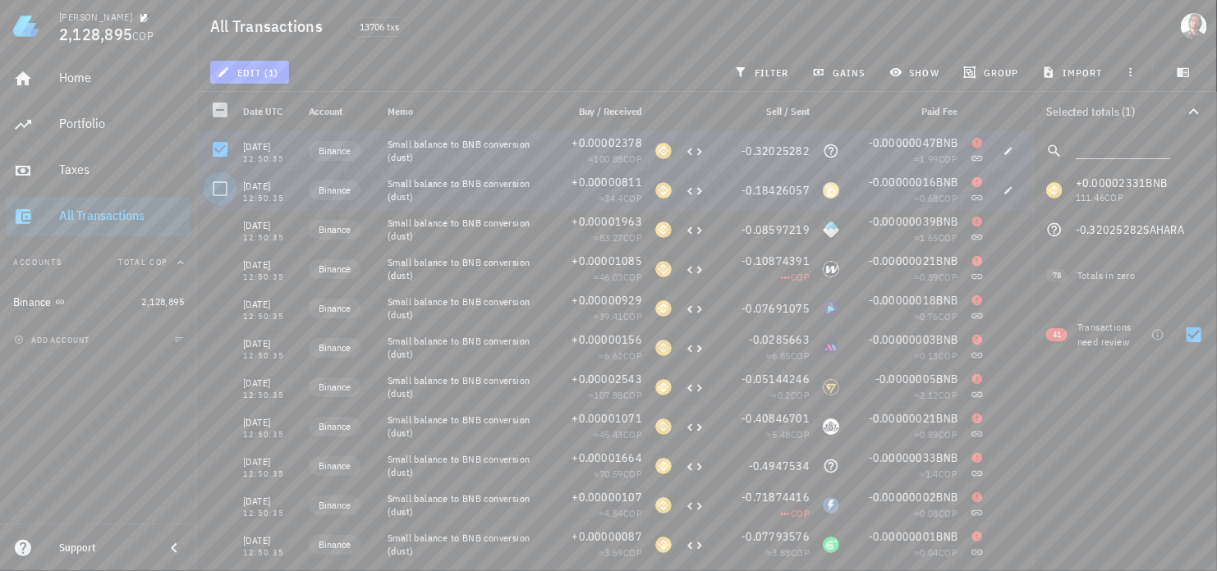
click at [218, 183] on div at bounding box center [220, 189] width 28 height 28
click at [223, 195] on div at bounding box center [220, 189] width 28 height 28
click at [226, 155] on div at bounding box center [220, 149] width 28 height 28
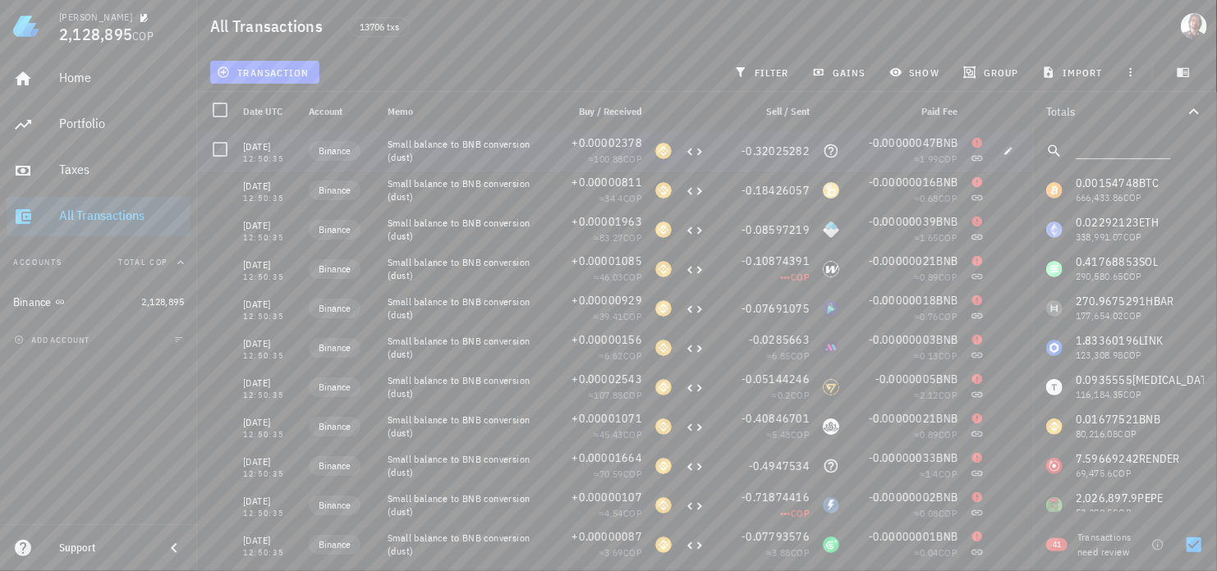
click at [990, 162] on div at bounding box center [1011, 150] width 43 height 39
click at [972, 143] on icon at bounding box center [977, 143] width 10 height 10
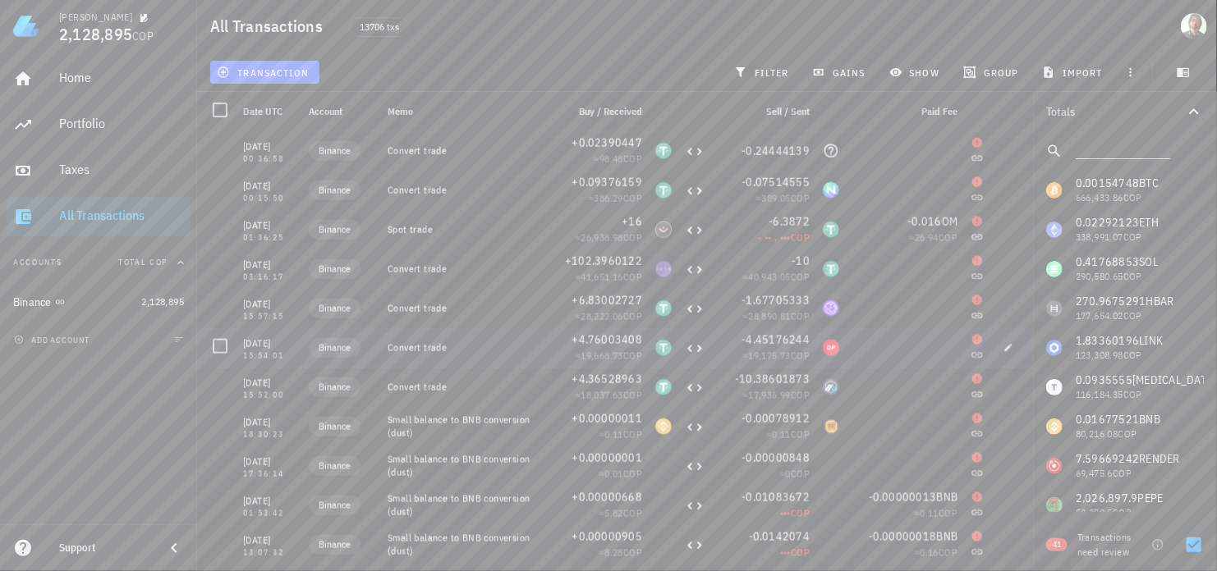
scroll to position [1189, 0]
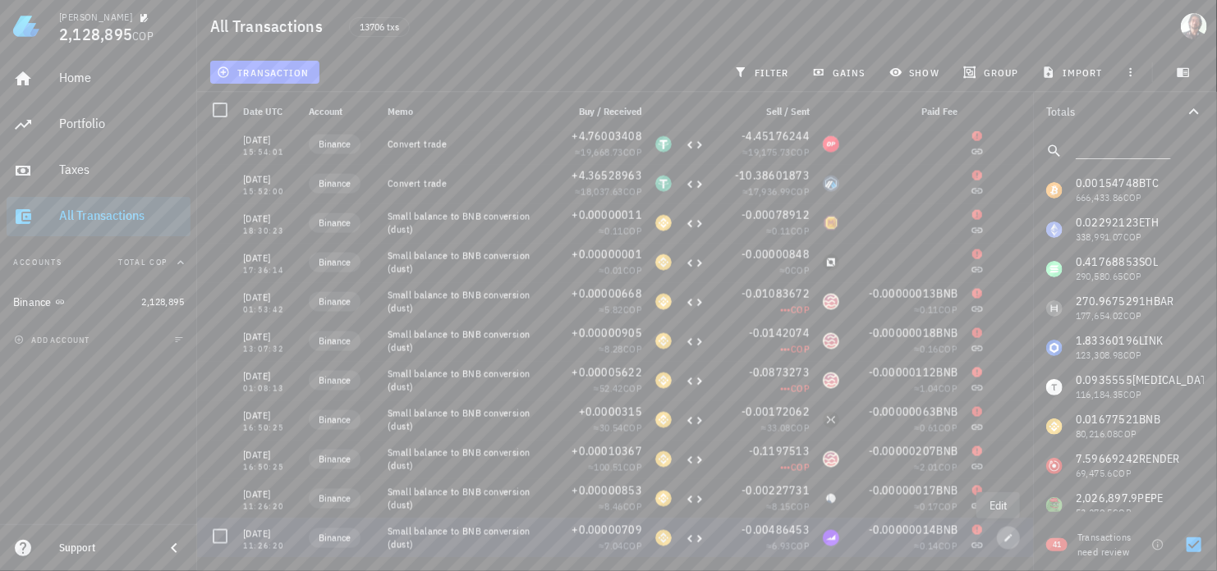
click at [1005, 539] on icon "button" at bounding box center [1008, 537] width 7 height 7
type input "[DATE]"
type input "11:26:20"
type input "0.00000709"
type input "0.00486453"
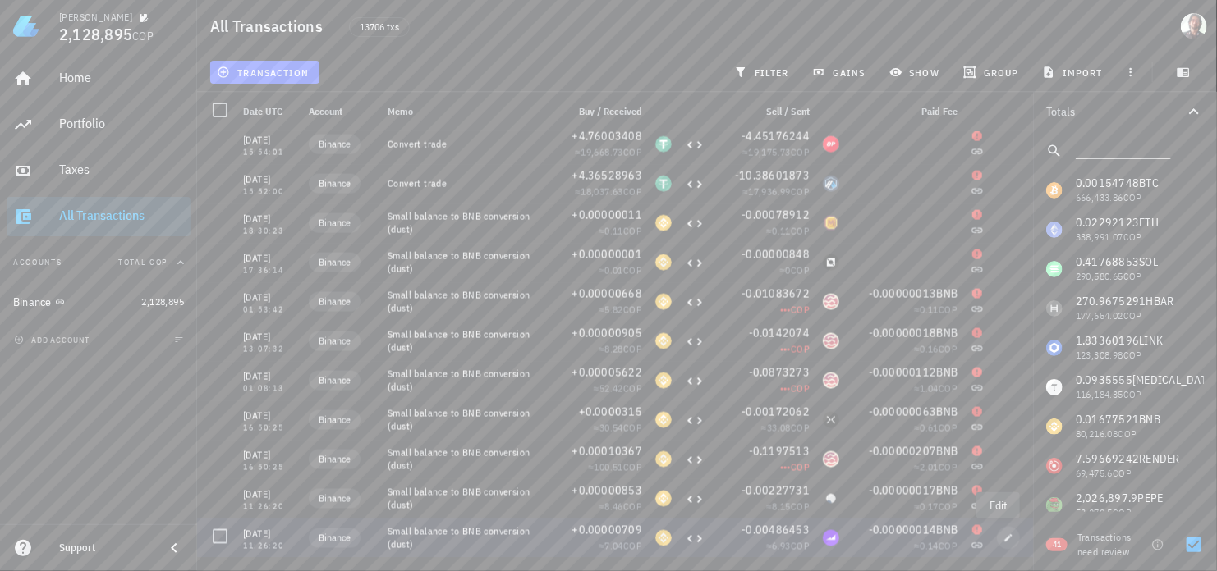
type input "MAV"
type input "0.00000014"
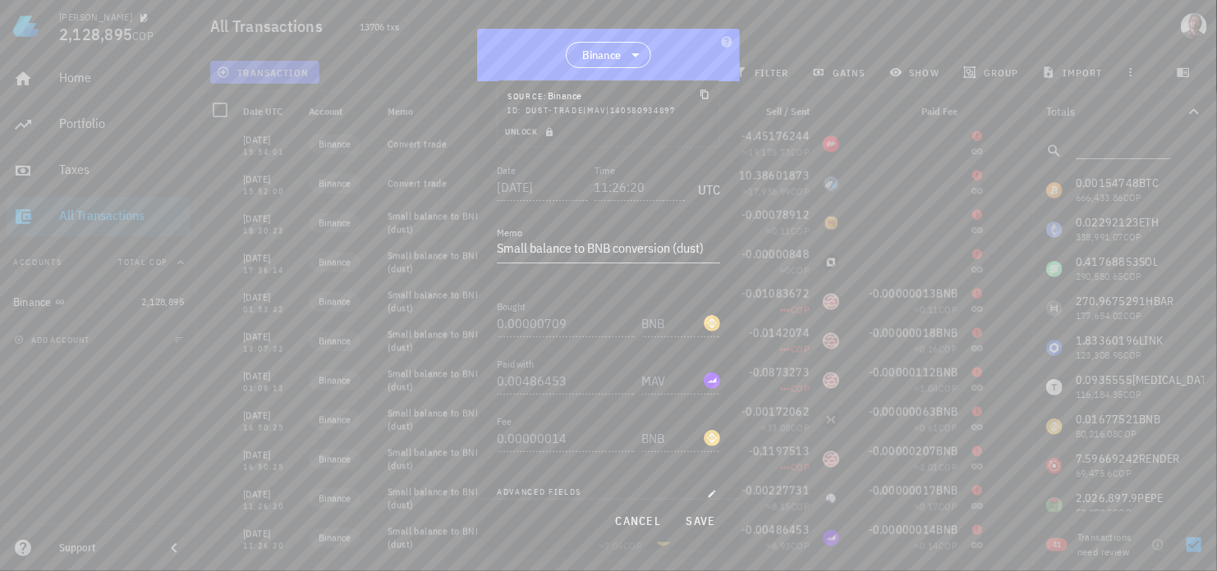
scroll to position [158, 0]
click at [707, 441] on icon "button" at bounding box center [712, 443] width 10 height 10
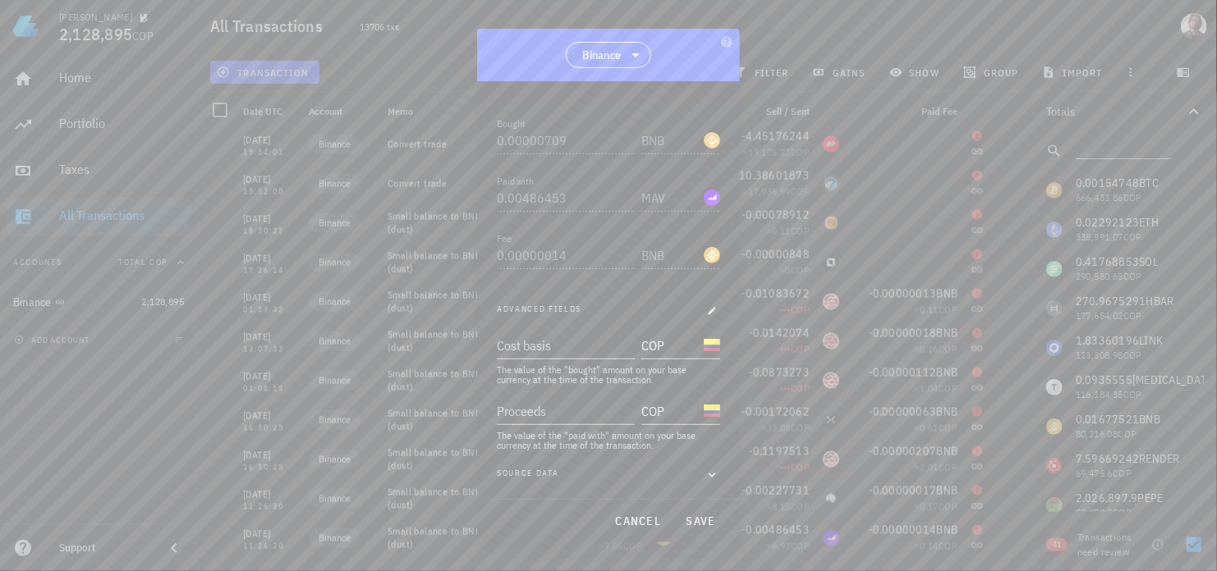
click at [690, 473] on div "Source data" at bounding box center [608, 475] width 223 height 16
click at [704, 474] on icon "button" at bounding box center [711, 475] width 15 height 20
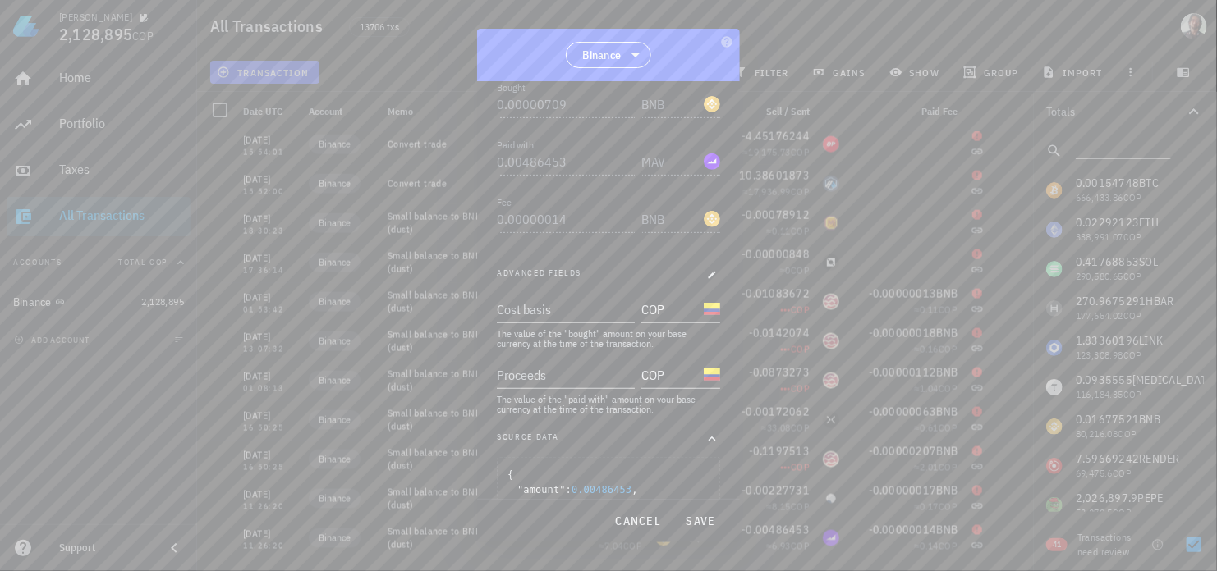
scroll to position [438, 0]
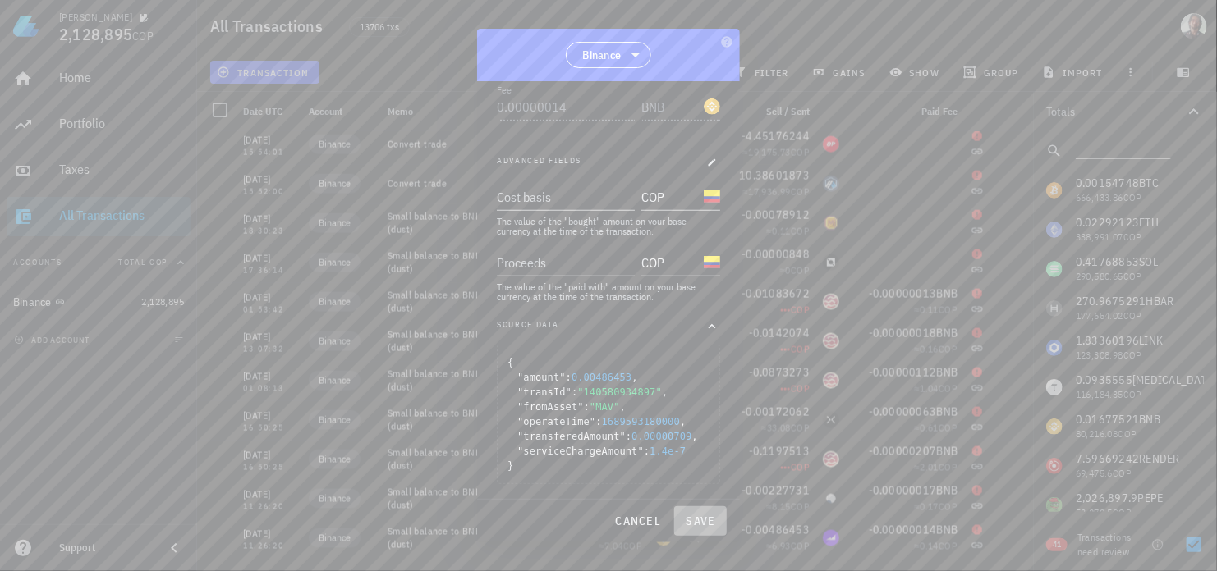
click at [697, 516] on span "save" at bounding box center [700, 521] width 39 height 15
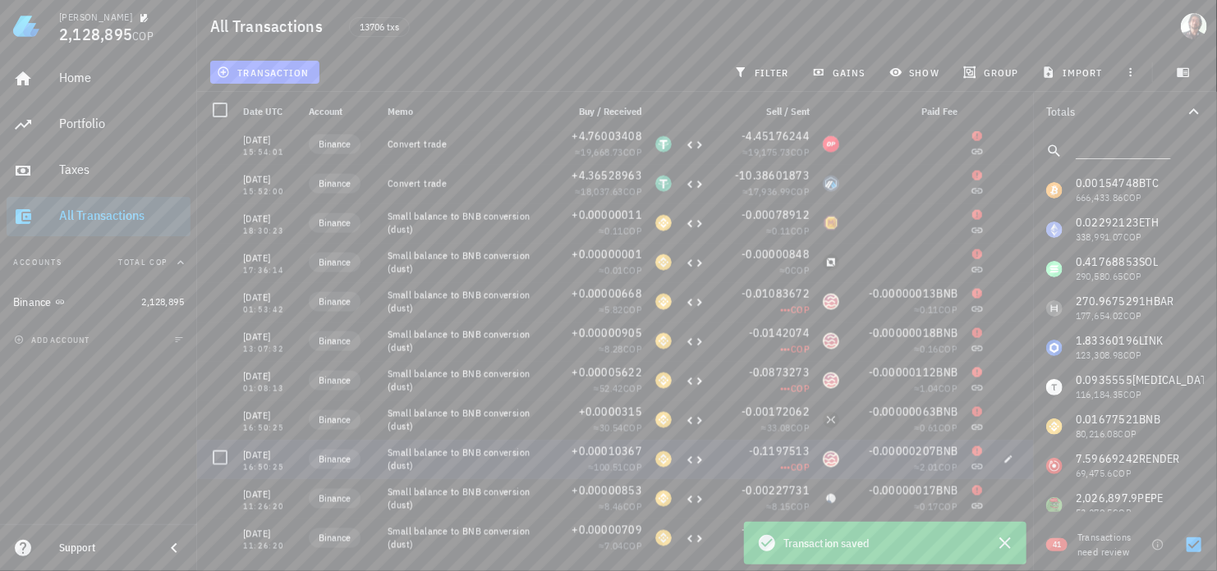
scroll to position [0, 0]
click at [1004, 544] on icon "button" at bounding box center [1004, 543] width 11 height 11
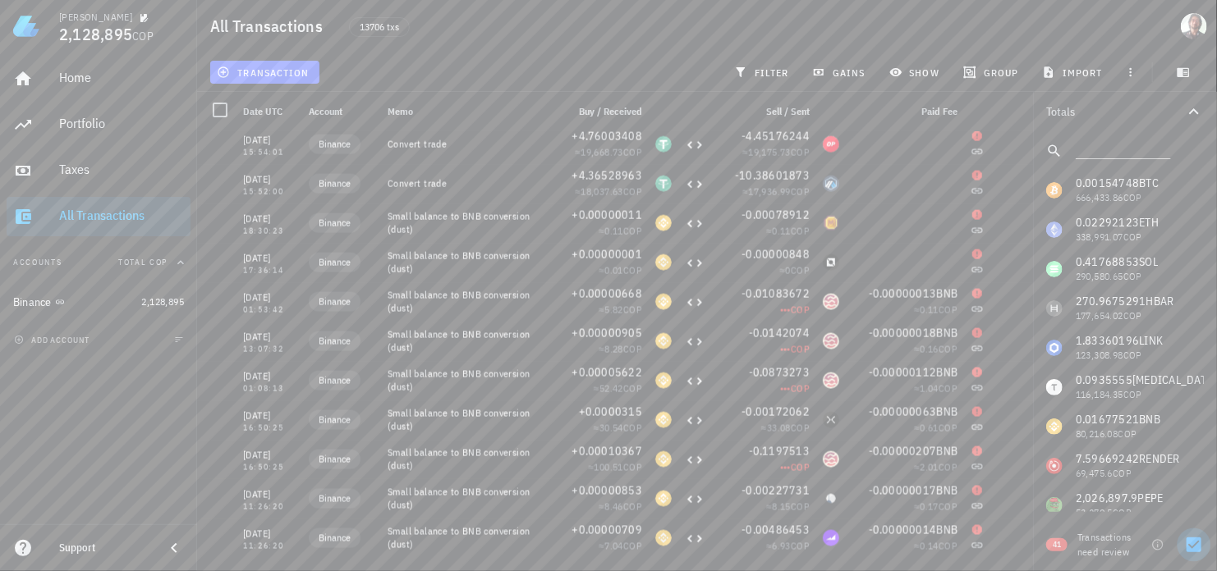
click at [1200, 544] on div at bounding box center [1194, 545] width 28 height 28
checkbox input "false"
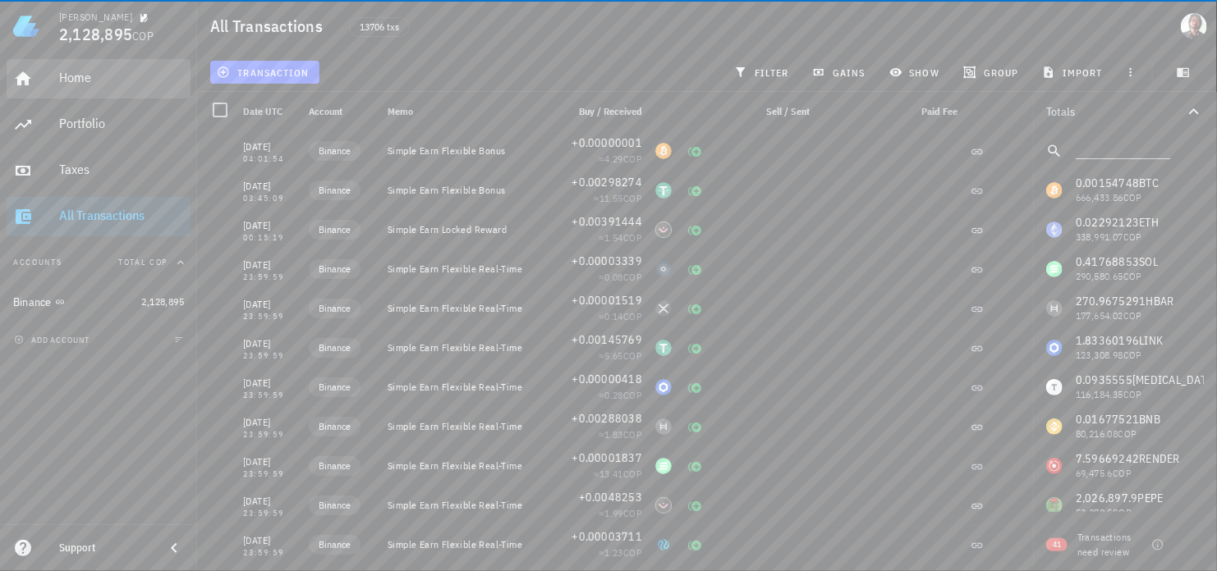
click at [105, 81] on div "Home" at bounding box center [121, 78] width 125 height 16
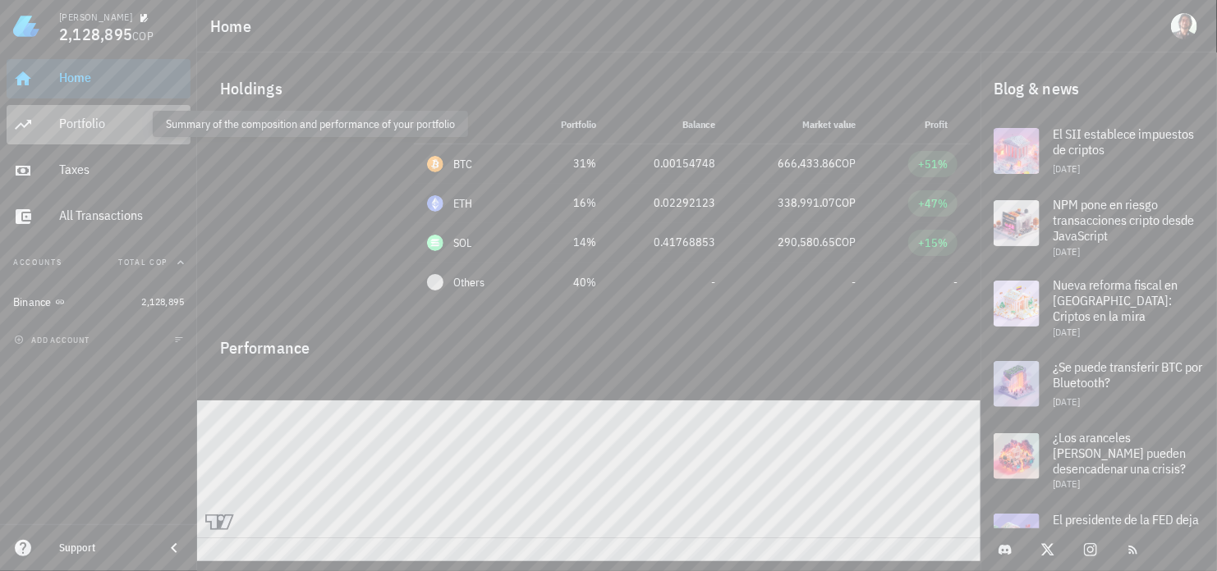
click at [81, 125] on div "Portfolio" at bounding box center [121, 124] width 125 height 16
